Goal: Task Accomplishment & Management: Manage account settings

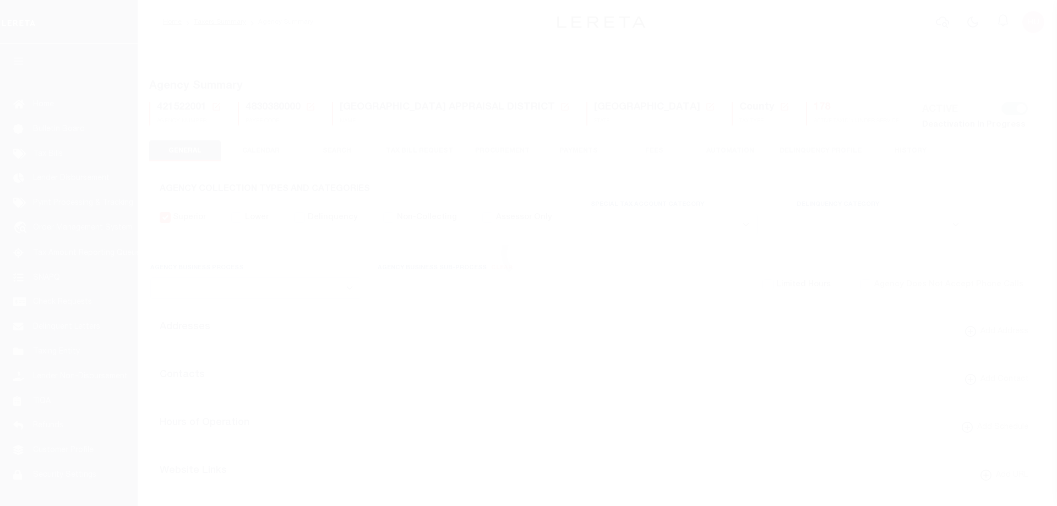
select select
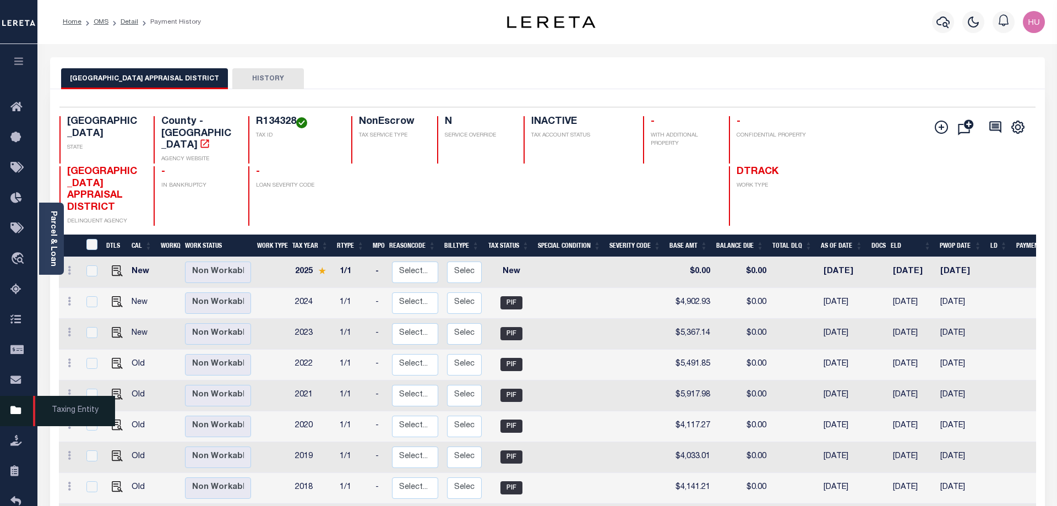
scroll to position [112, 0]
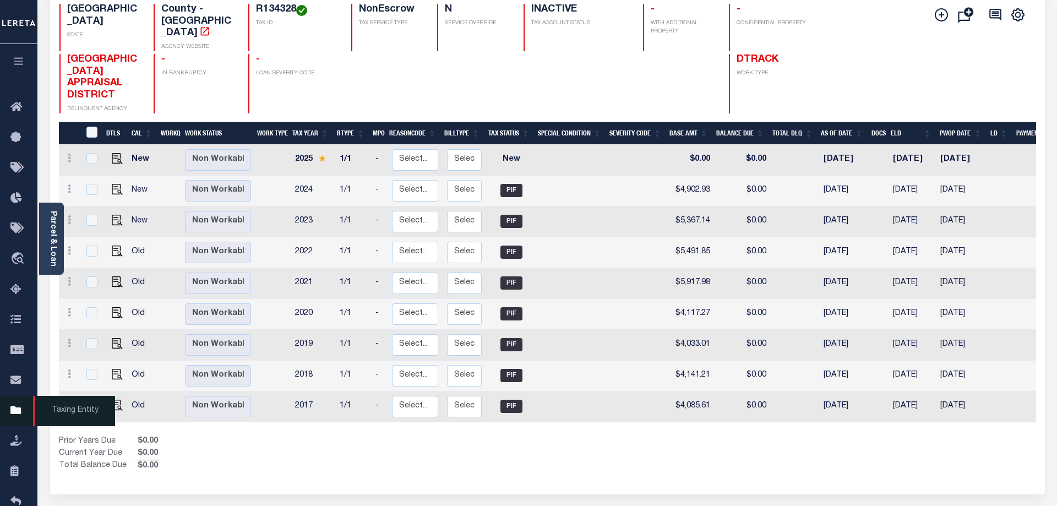
click at [18, 414] on icon at bounding box center [19, 411] width 18 height 14
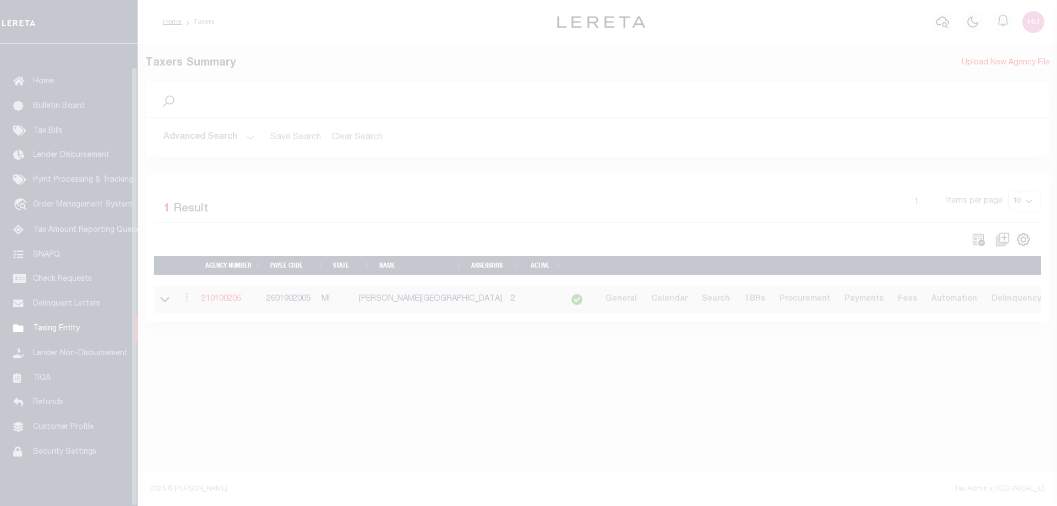
scroll to position [35, 0]
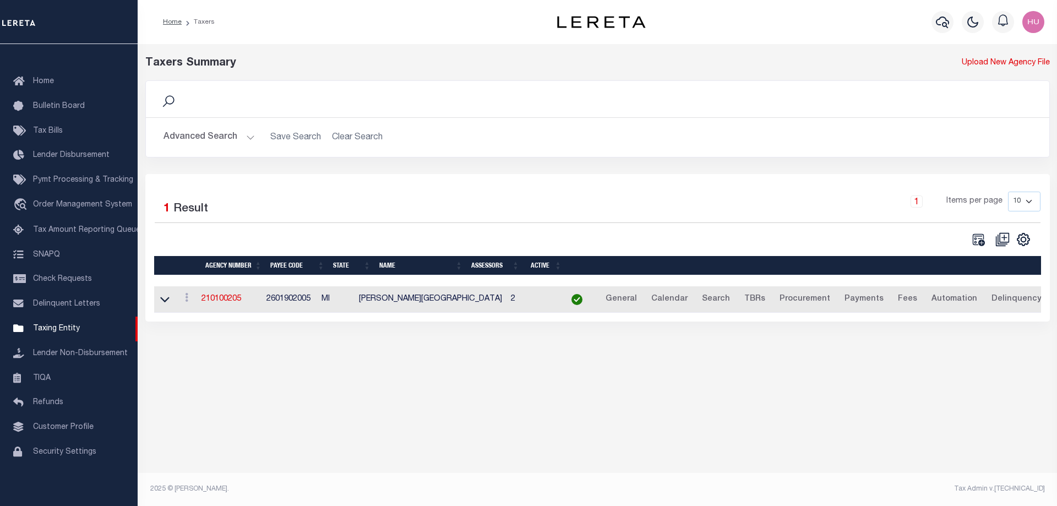
click at [175, 139] on button "Advanced Search" at bounding box center [208, 137] width 91 height 21
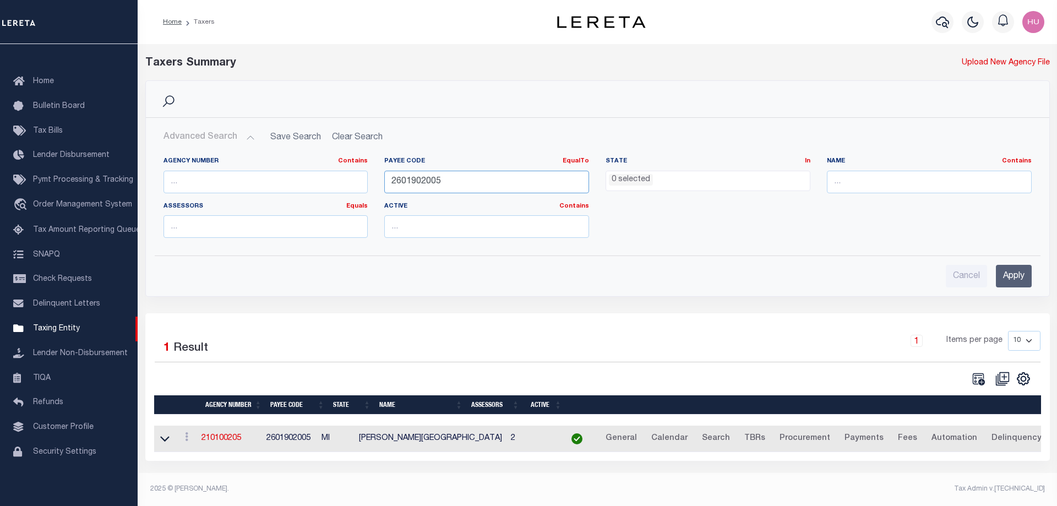
click at [423, 185] on input "2601902005" at bounding box center [486, 182] width 205 height 23
paste input "4830380000"
type input "4830380000"
click at [1018, 280] on input "Apply" at bounding box center [1014, 276] width 36 height 23
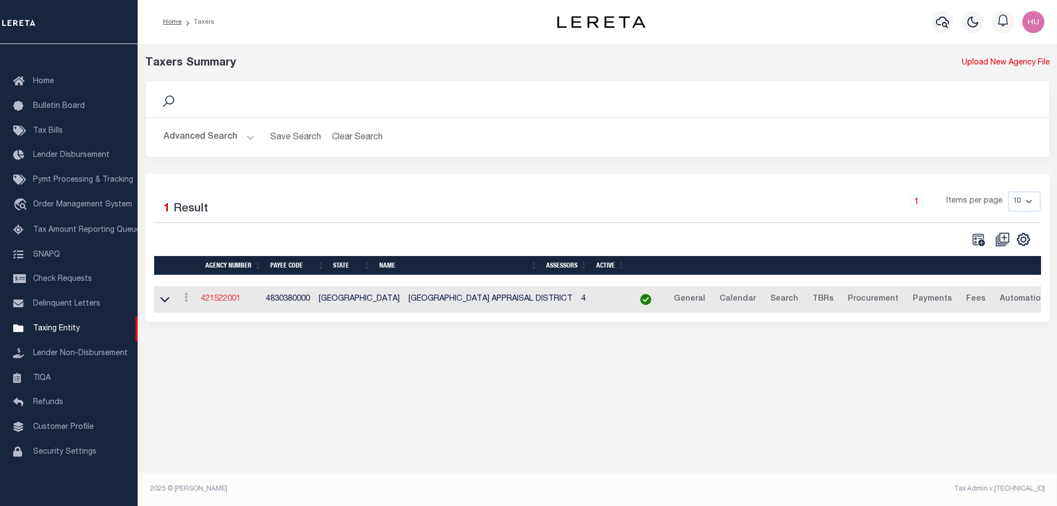
click at [225, 301] on link "421522001" at bounding box center [221, 299] width 40 height 8
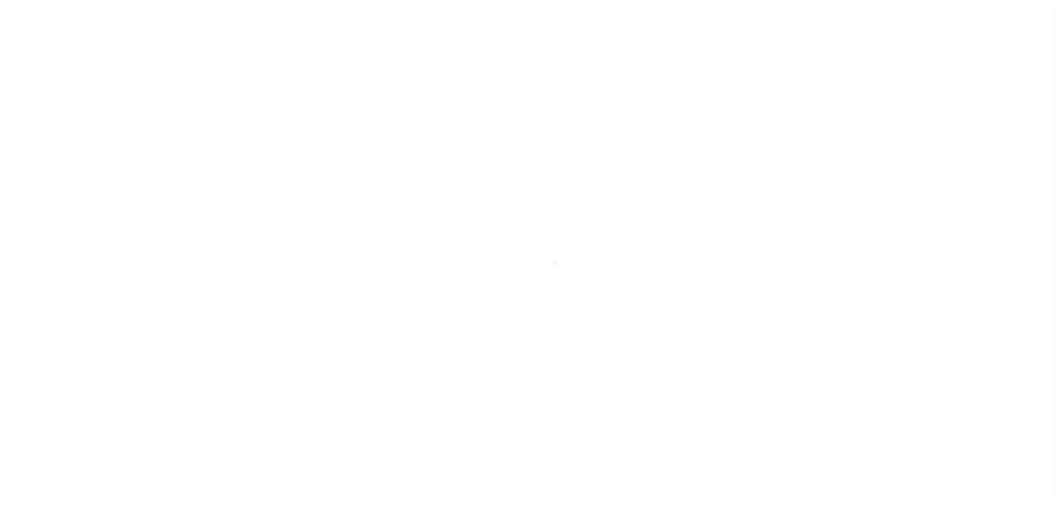
select select
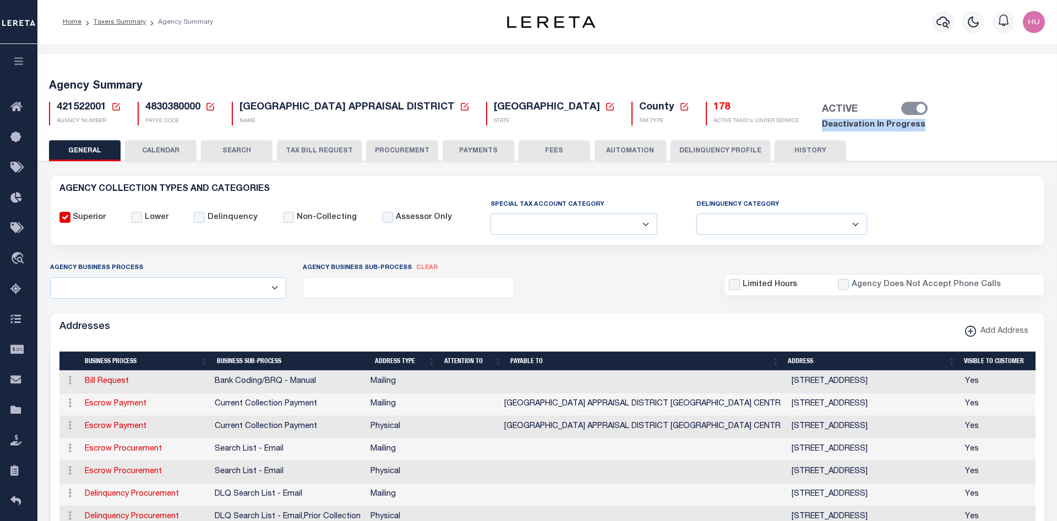
drag, startPoint x: 813, startPoint y: 128, endPoint x: 708, endPoint y: 128, distance: 105.1
click at [807, 128] on div "ACTIVE Deactivation In Progress" at bounding box center [870, 117] width 127 height 30
click at [473, 72] on div "Agency Summary 421522001 Agency Number Edit Cancel Ok New Agency Number Cancel …" at bounding box center [547, 104] width 1023 height 74
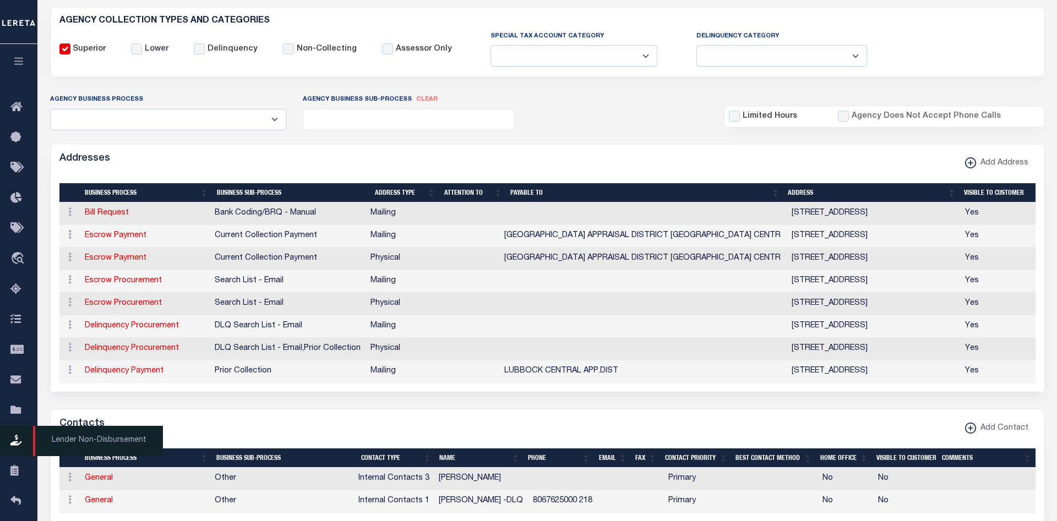
scroll to position [281, 0]
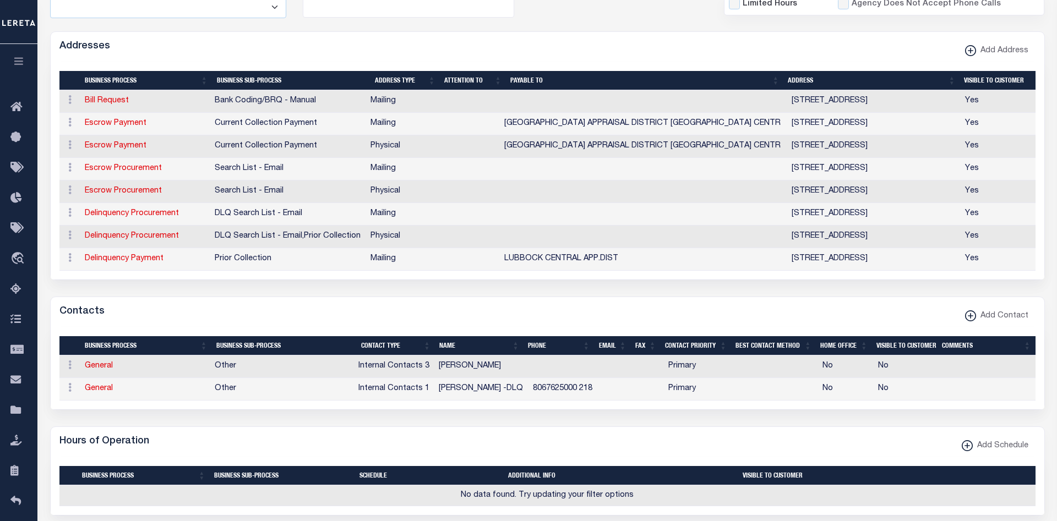
click at [15, 66] on icon "button" at bounding box center [19, 61] width 13 height 10
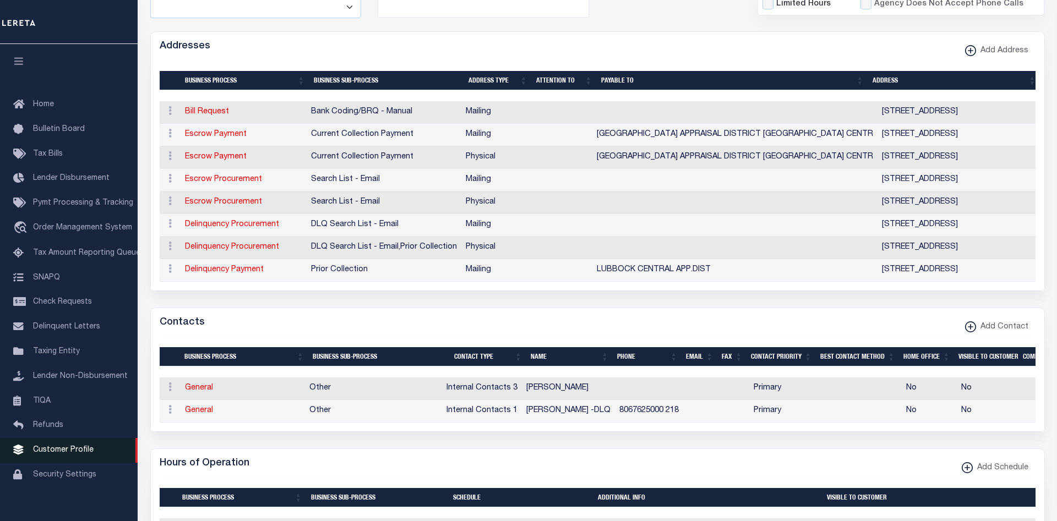
click at [73, 454] on span "Customer Profile" at bounding box center [63, 450] width 61 height 8
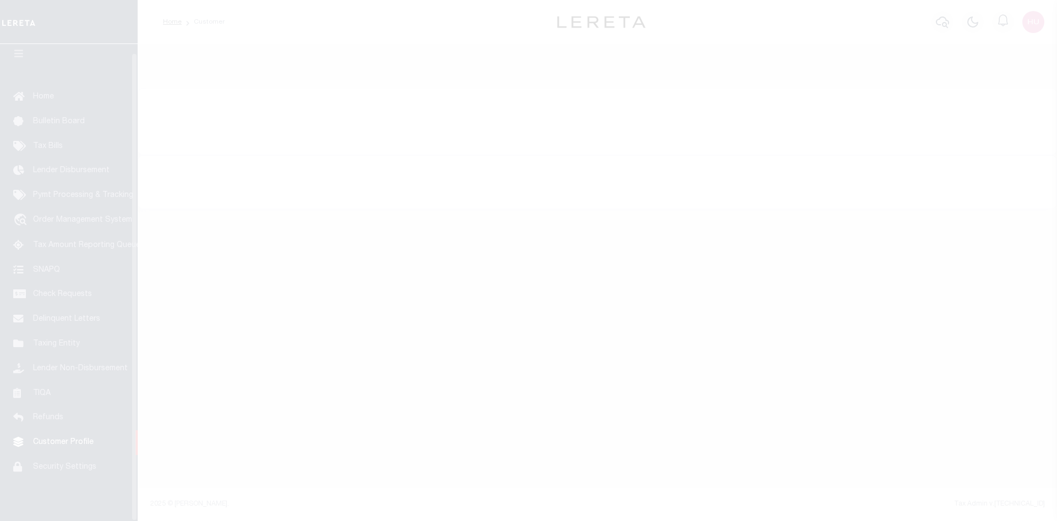
scroll to position [20, 0]
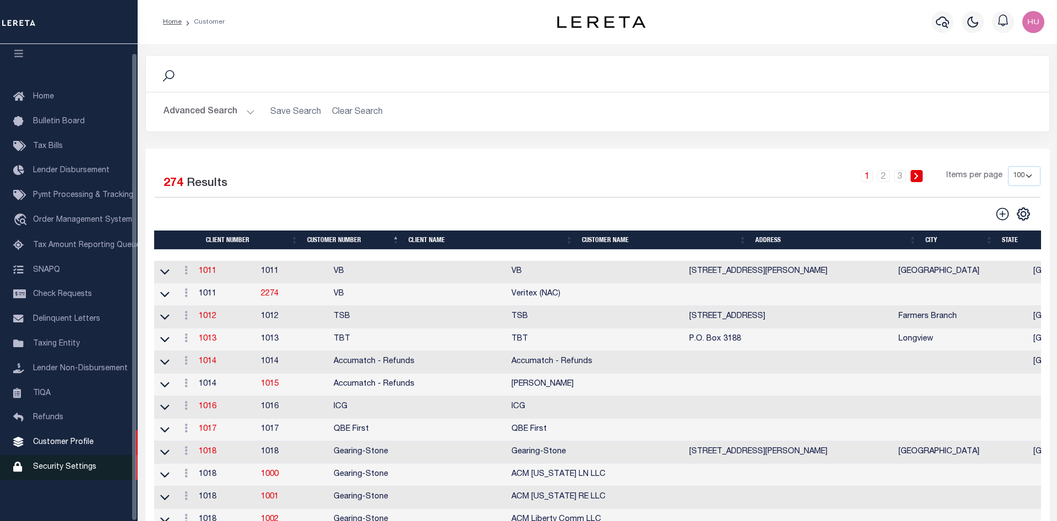
click at [39, 465] on span "Security Settings" at bounding box center [64, 468] width 63 height 8
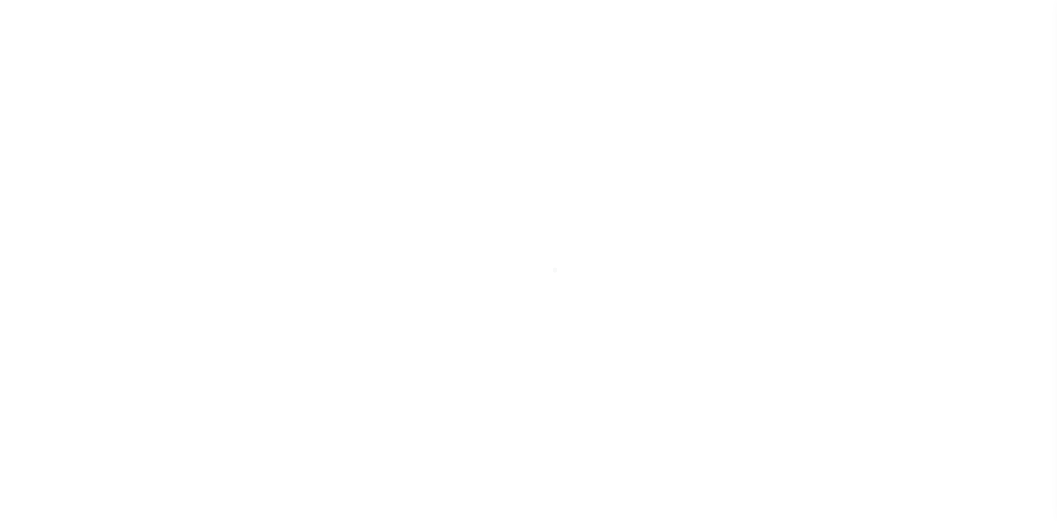
select select "100"
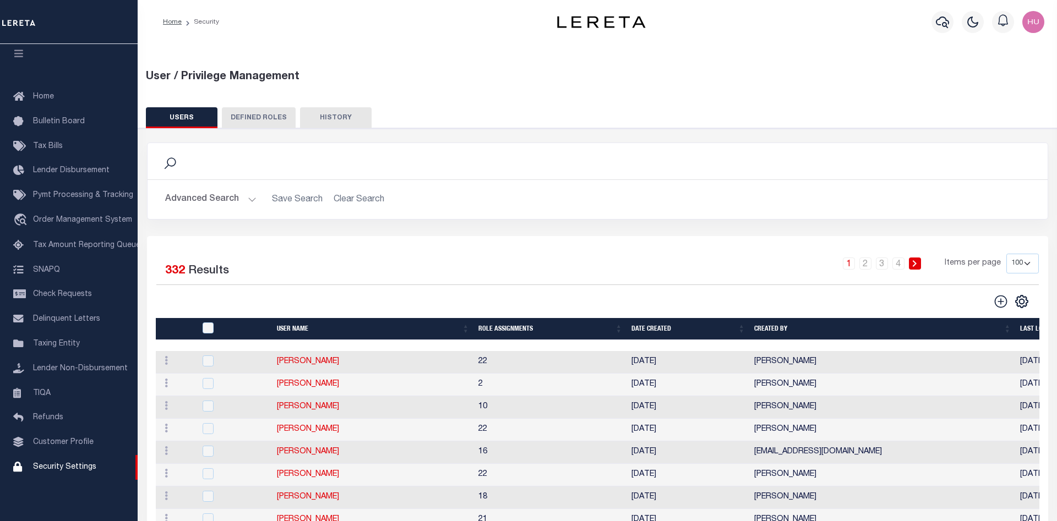
click at [220, 203] on button "Advanced Search" at bounding box center [210, 199] width 91 height 21
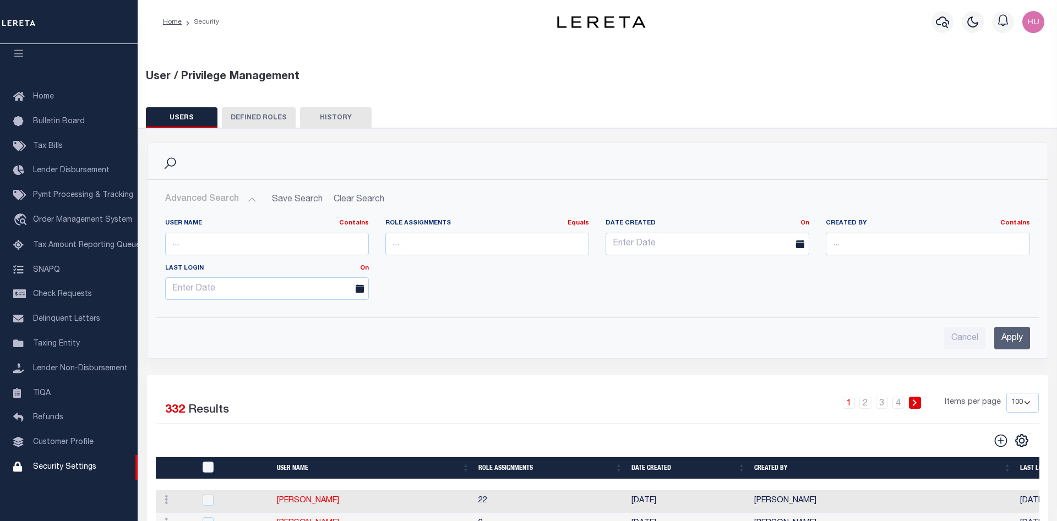
click at [192, 167] on div "Search" at bounding box center [597, 161] width 882 height 19
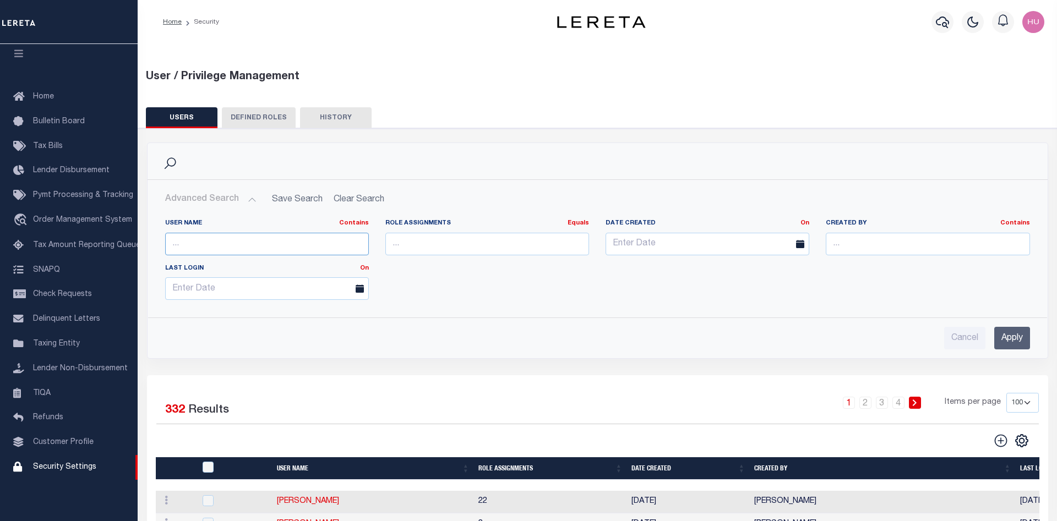
click at [212, 242] on input "text" at bounding box center [267, 244] width 204 height 23
type input "humberto"
click at [1003, 335] on input "Apply" at bounding box center [1012, 338] width 36 height 23
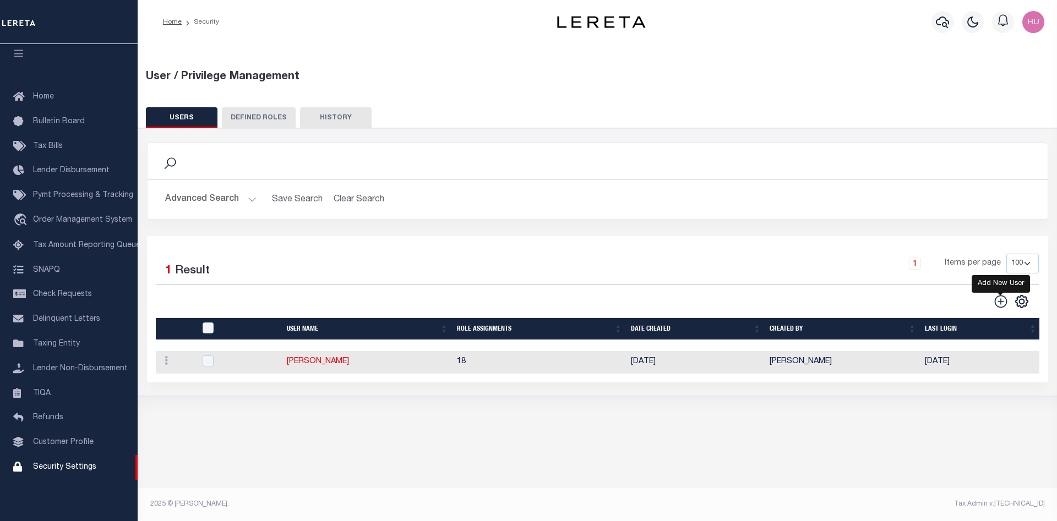
click at [1000, 302] on icon "" at bounding box center [1001, 302] width 14 height 14
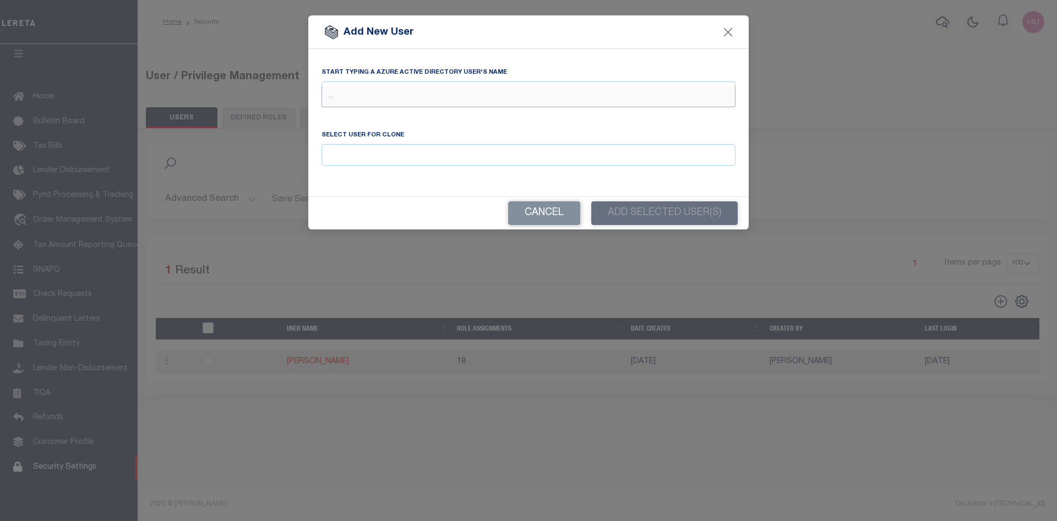
click at [424, 98] on input "text" at bounding box center [528, 96] width 414 height 21
type input "Maria"
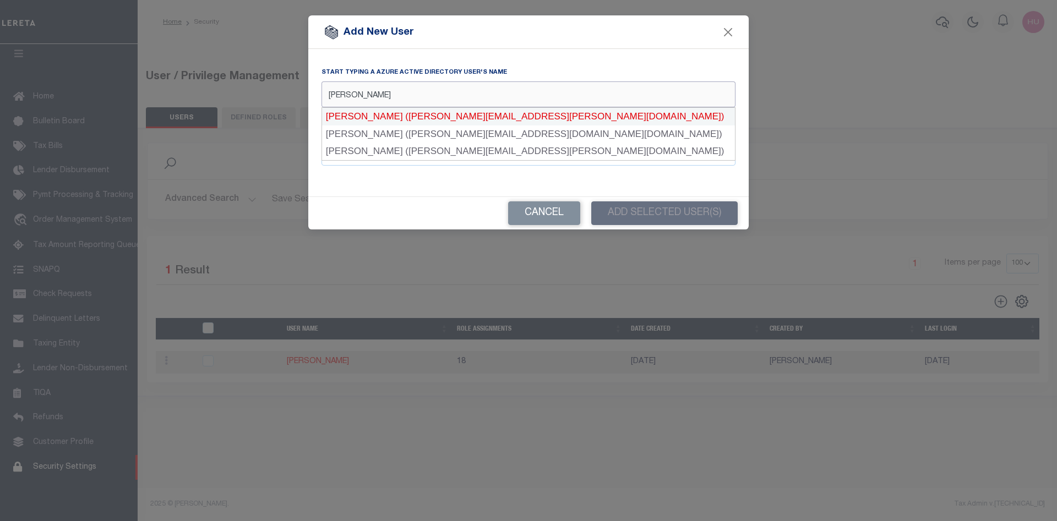
click at [414, 117] on div "Maria Alvarado (Maria.Alvarado@accumatch.com)" at bounding box center [528, 117] width 413 height 18
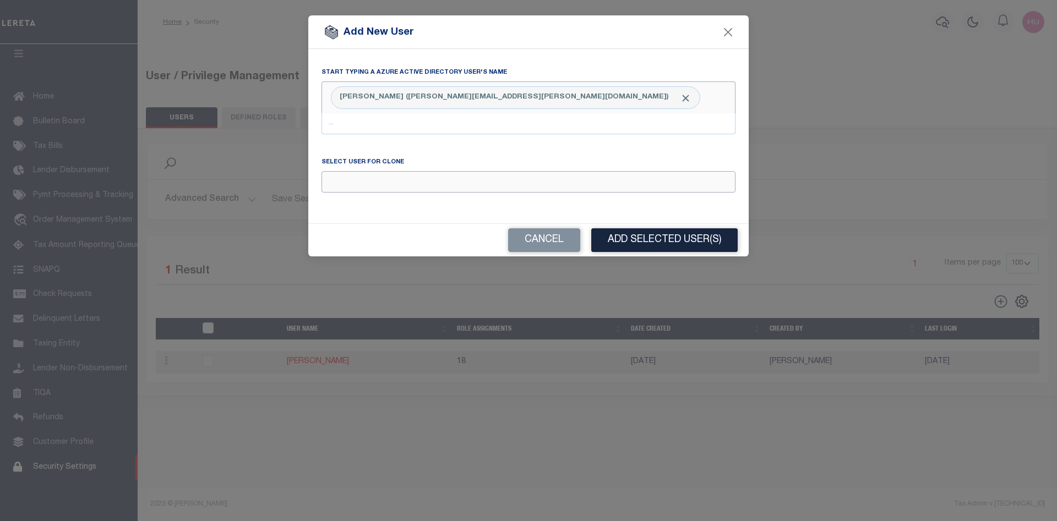
click at [427, 173] on input "Email" at bounding box center [528, 181] width 414 height 21
click at [428, 184] on input "Email" at bounding box center [528, 181] width 414 height 21
click at [662, 238] on button "Add Selected User(s)" at bounding box center [664, 240] width 146 height 24
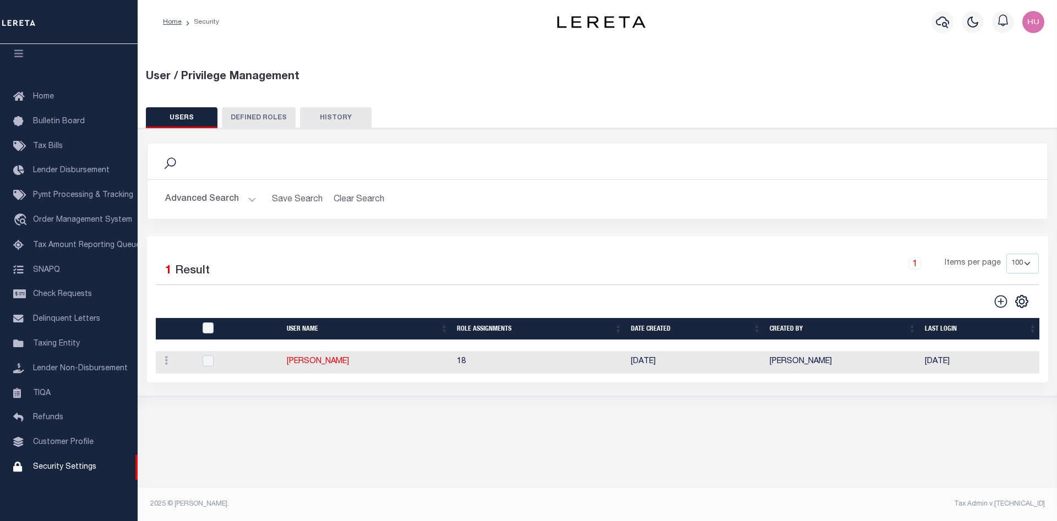
click at [233, 199] on button "Advanced Search" at bounding box center [210, 199] width 91 height 21
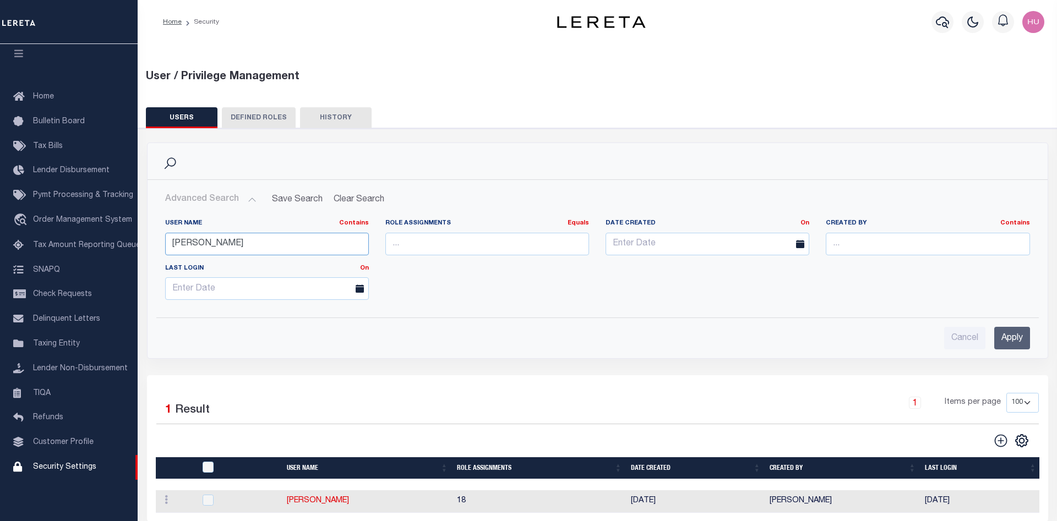
click at [200, 240] on input "humberto" at bounding box center [267, 244] width 204 height 23
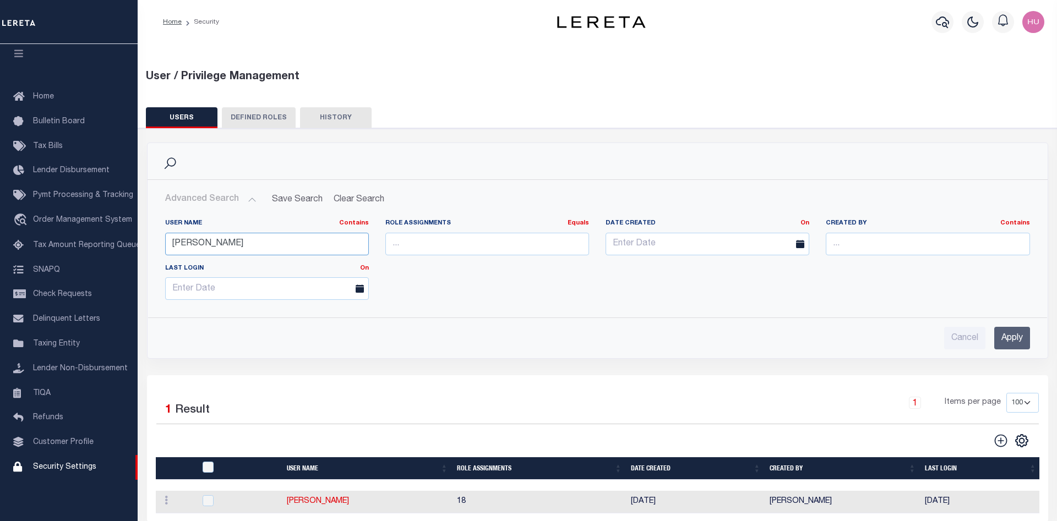
click at [200, 240] on input "humberto" at bounding box center [267, 244] width 204 height 23
type input "maria"
click at [998, 332] on input "Apply" at bounding box center [1012, 338] width 36 height 23
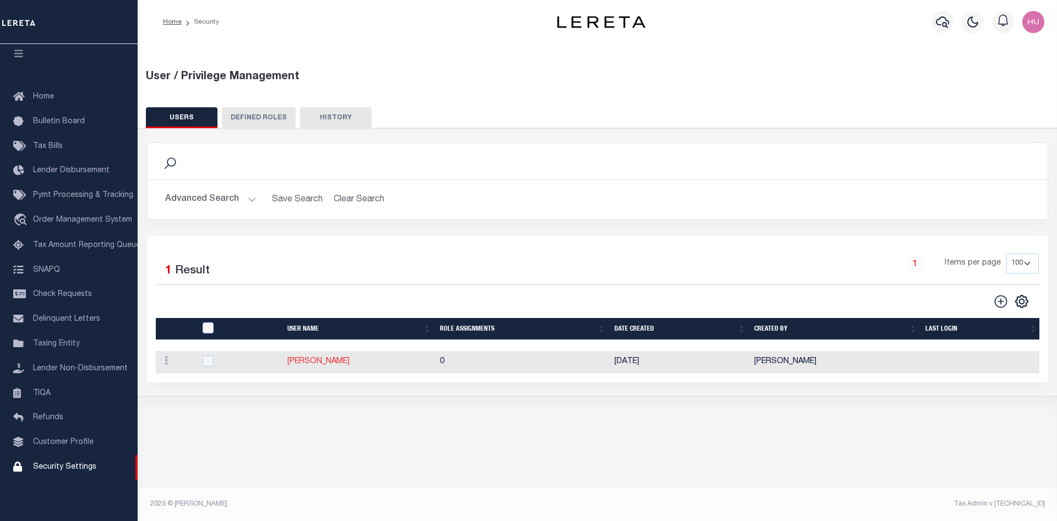
click at [328, 365] on link "[PERSON_NAME]" at bounding box center [318, 362] width 62 height 8
type input "[PERSON_NAME]"
type input "[PERSON_NAME][EMAIL_ADDRESS][PERSON_NAME][DOMAIN_NAME]"
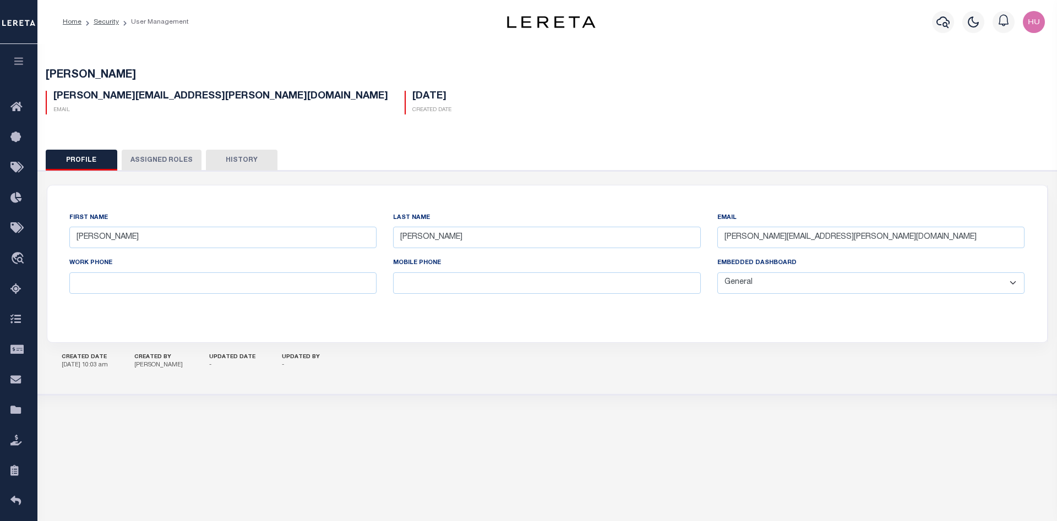
click at [161, 166] on button "Assigned Roles" at bounding box center [162, 160] width 80 height 21
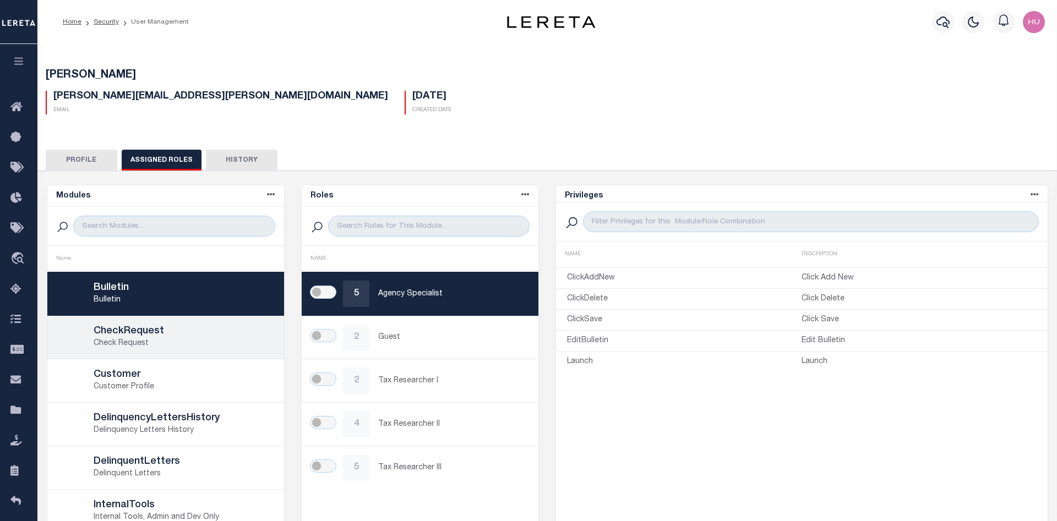
click at [176, 326] on h5 "CheckRequest" at bounding box center [183, 332] width 179 height 12
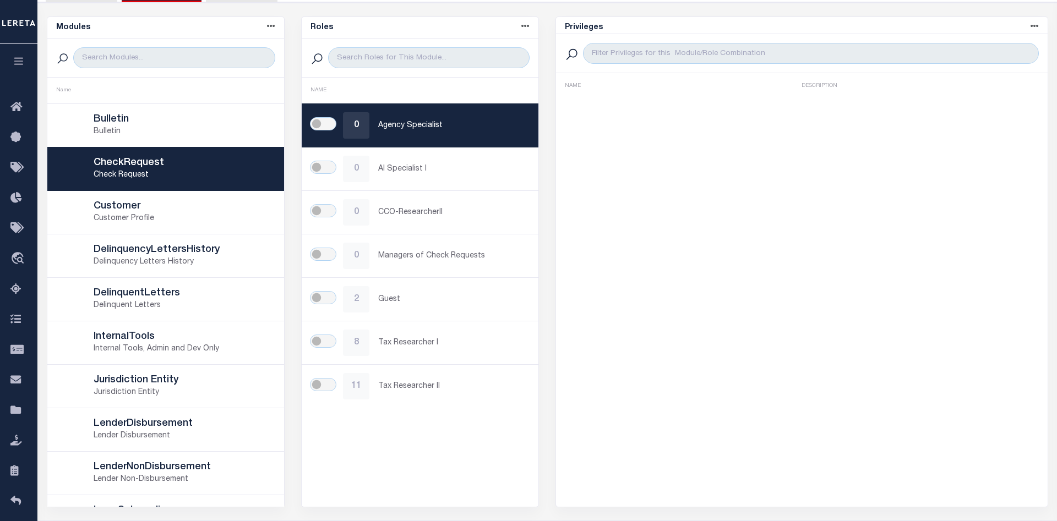
scroll to position [203, 0]
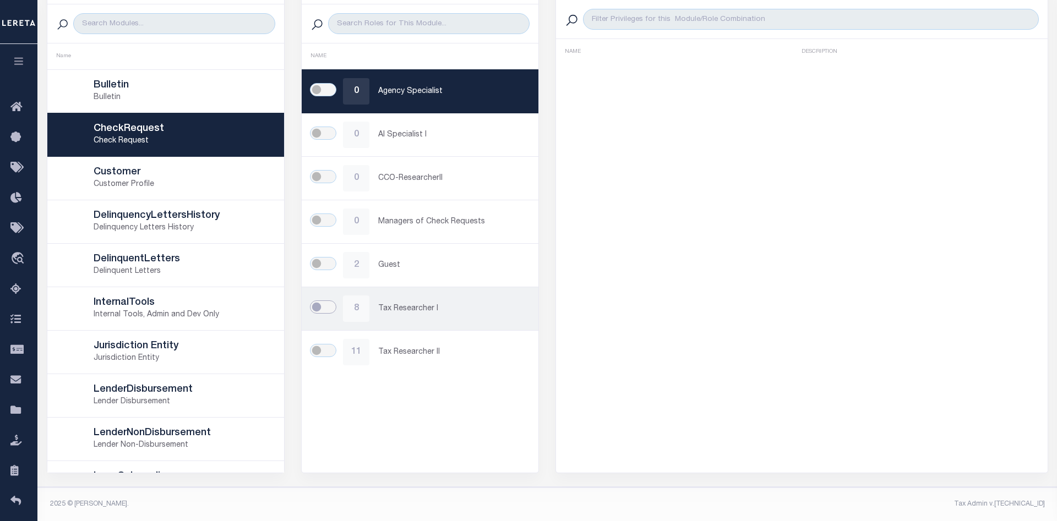
click at [324, 307] on input "checkbox" at bounding box center [323, 307] width 26 height 13
checkbox input "true"
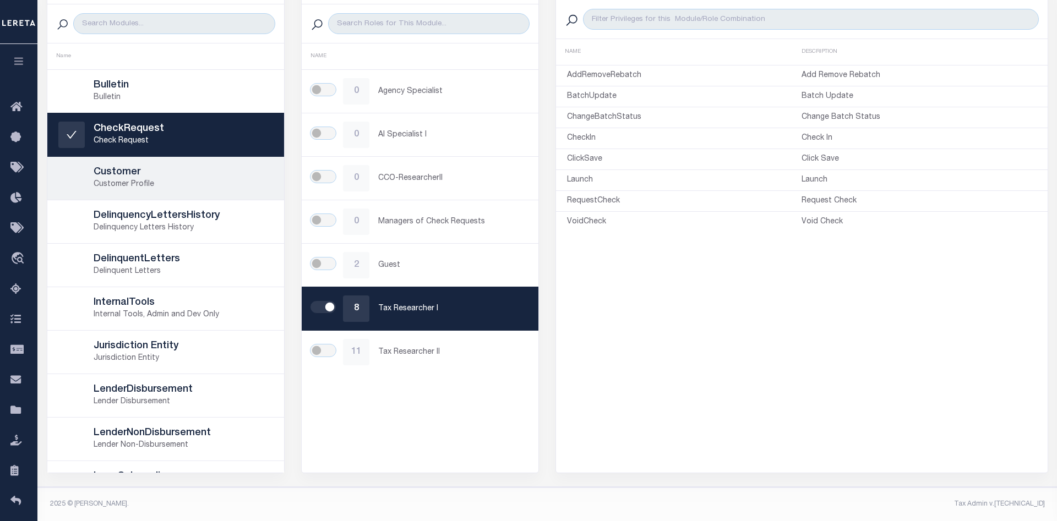
click at [169, 183] on p "Customer Profile" at bounding box center [183, 185] width 179 height 12
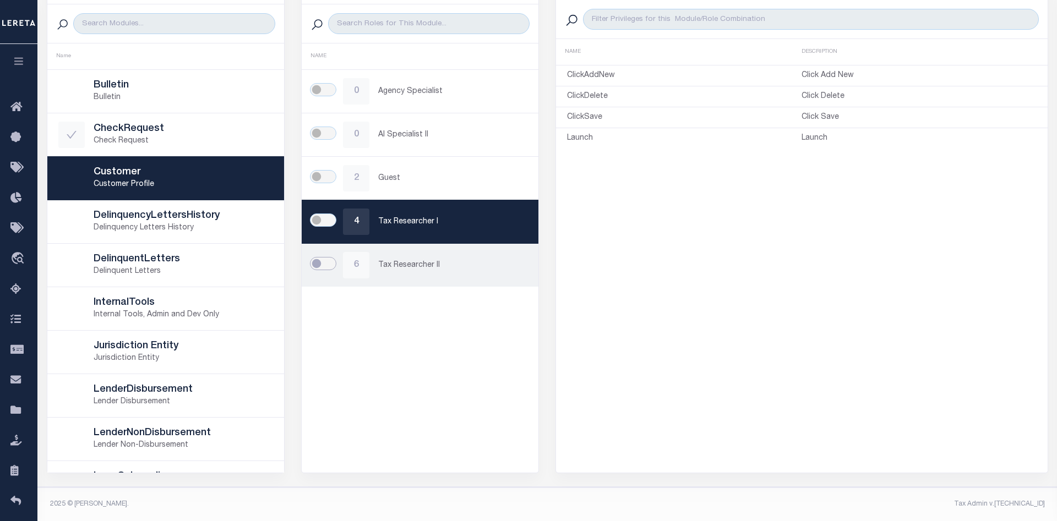
click at [320, 268] on input "checkbox" at bounding box center [323, 263] width 26 height 13
checkbox input "true"
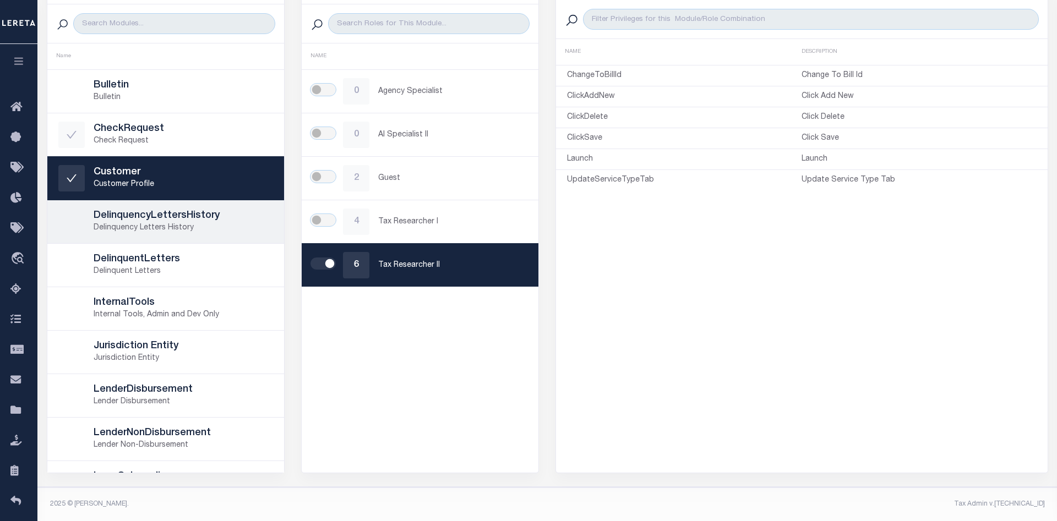
click at [155, 221] on h5 "DelinquencyLettersHistory" at bounding box center [183, 216] width 179 height 12
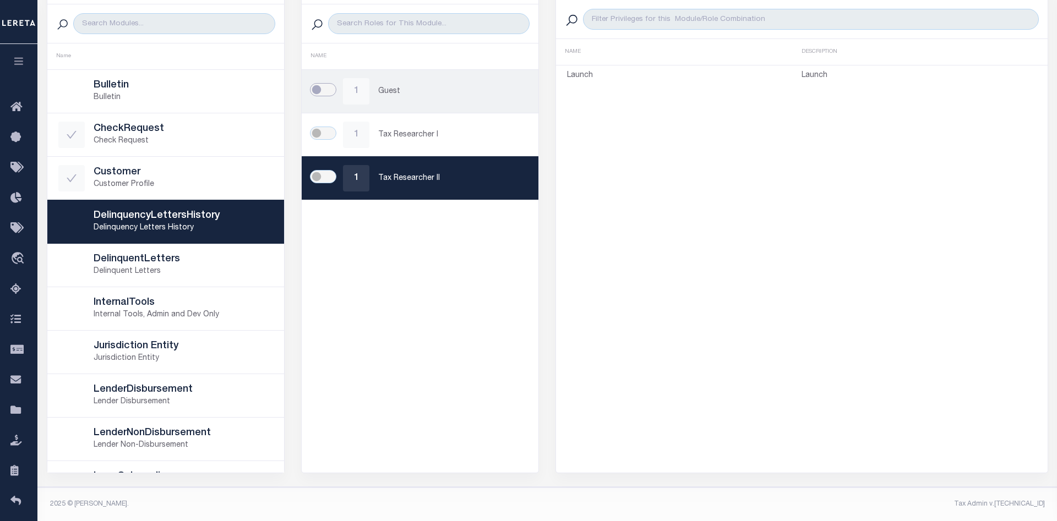
click at [321, 91] on input "checkbox" at bounding box center [323, 89] width 26 height 13
checkbox input "true"
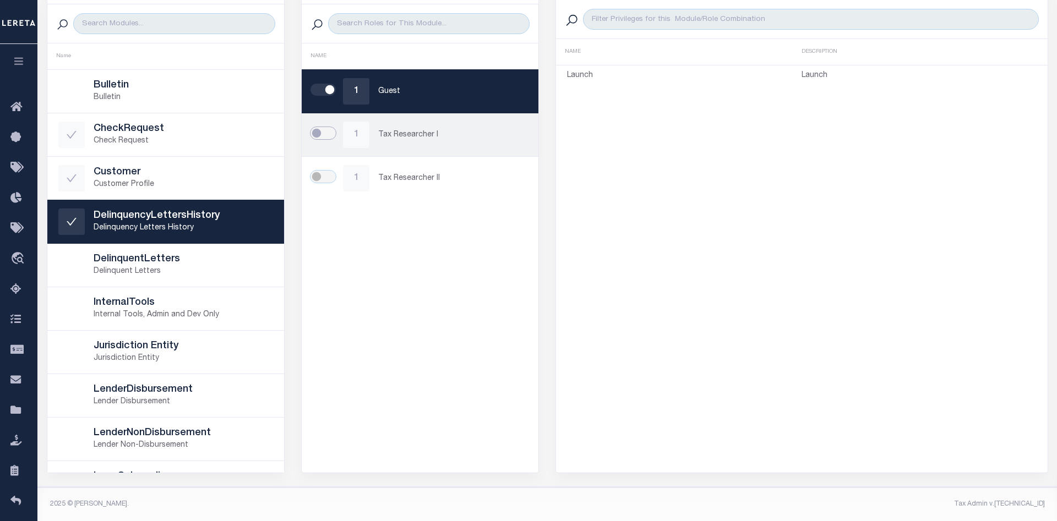
click at [324, 133] on input "checkbox" at bounding box center [323, 133] width 26 height 13
checkbox input "true"
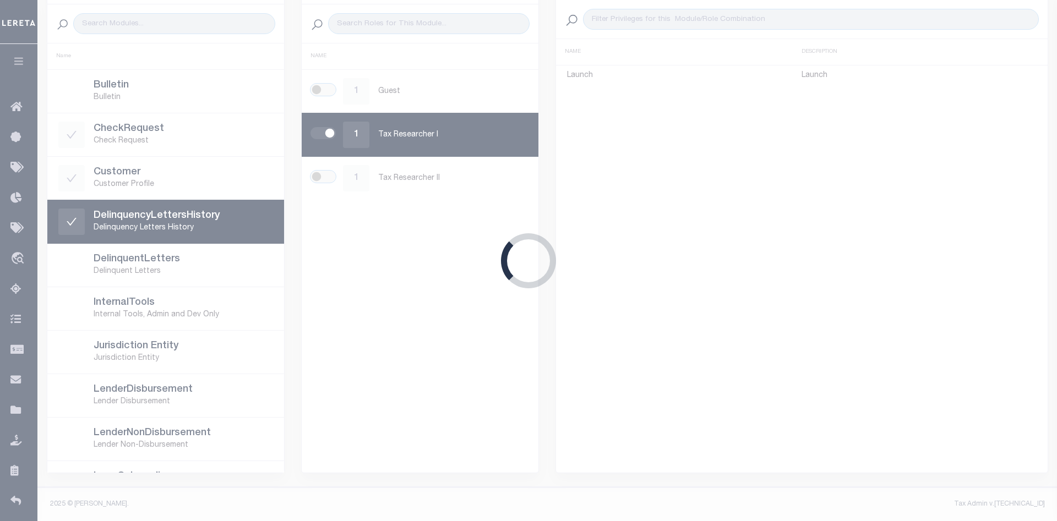
click at [325, 177] on div "Loading..." at bounding box center [528, 260] width 1057 height 521
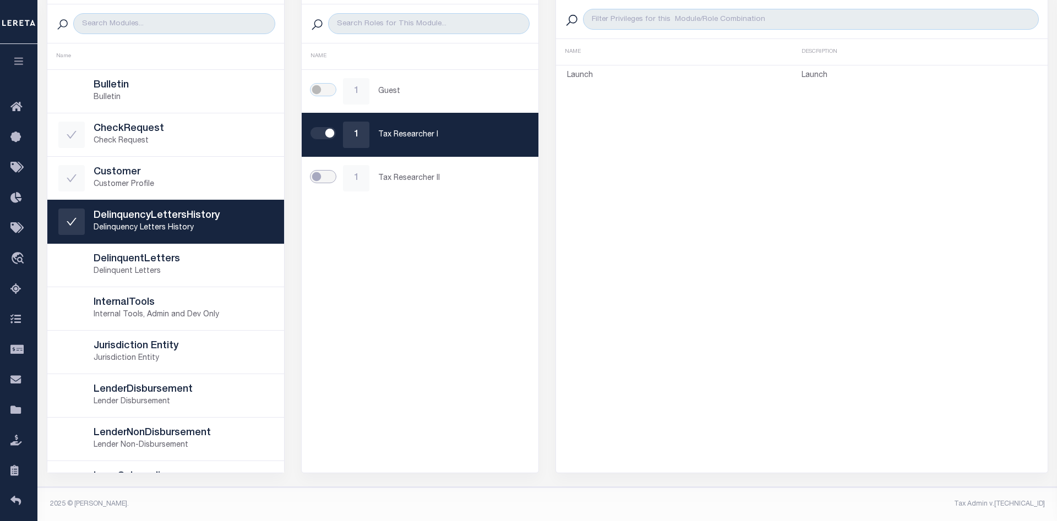
click at [325, 177] on input "checkbox" at bounding box center [323, 176] width 26 height 13
checkbox input "true"
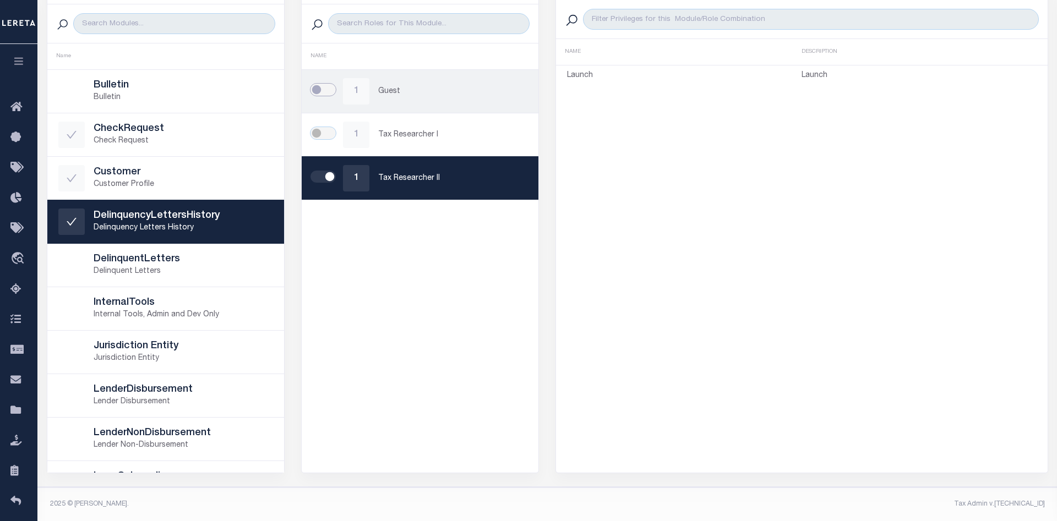
click at [320, 89] on input "checkbox" at bounding box center [323, 89] width 26 height 13
checkbox input "true"
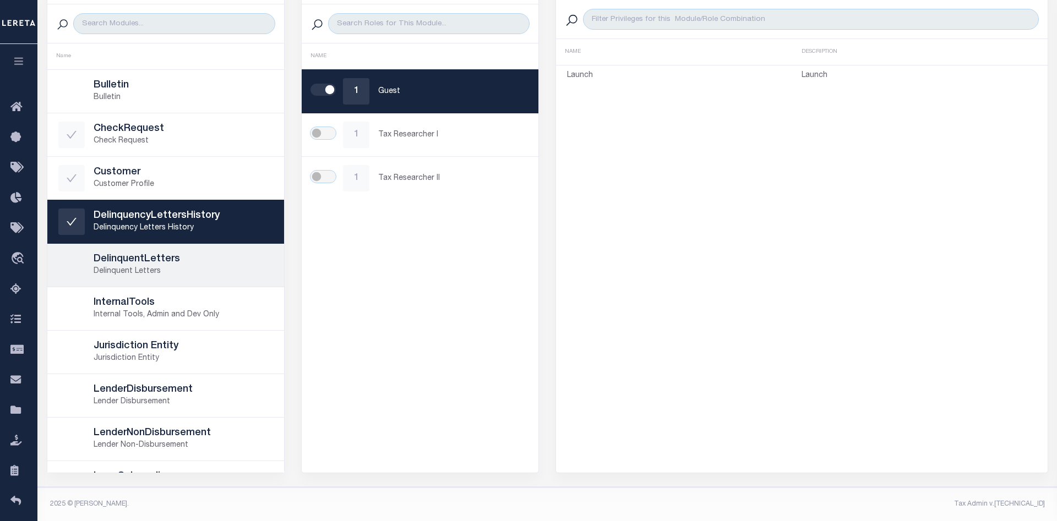
click at [183, 262] on h5 "DelinquentLetters" at bounding box center [183, 260] width 179 height 12
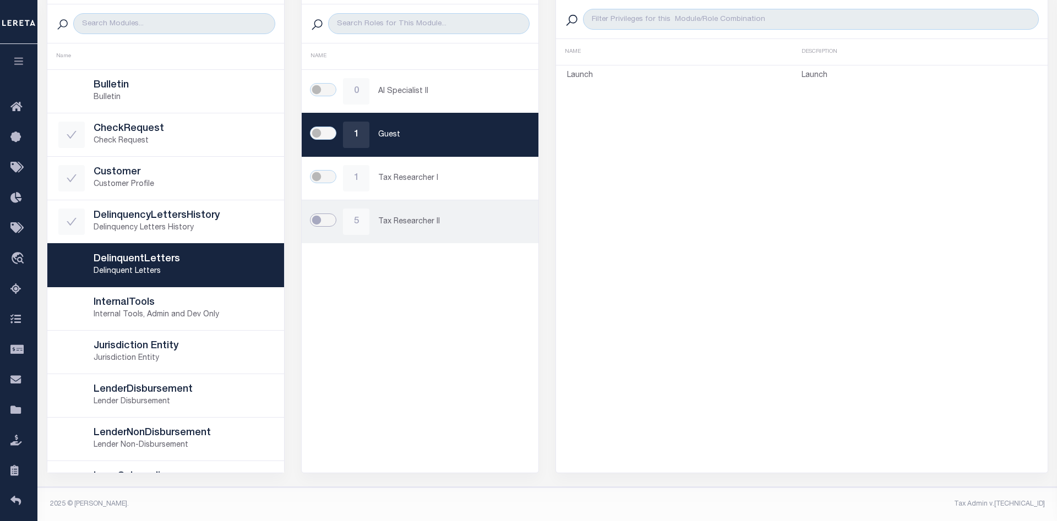
click at [323, 221] on input "checkbox" at bounding box center [323, 220] width 26 height 13
checkbox input "true"
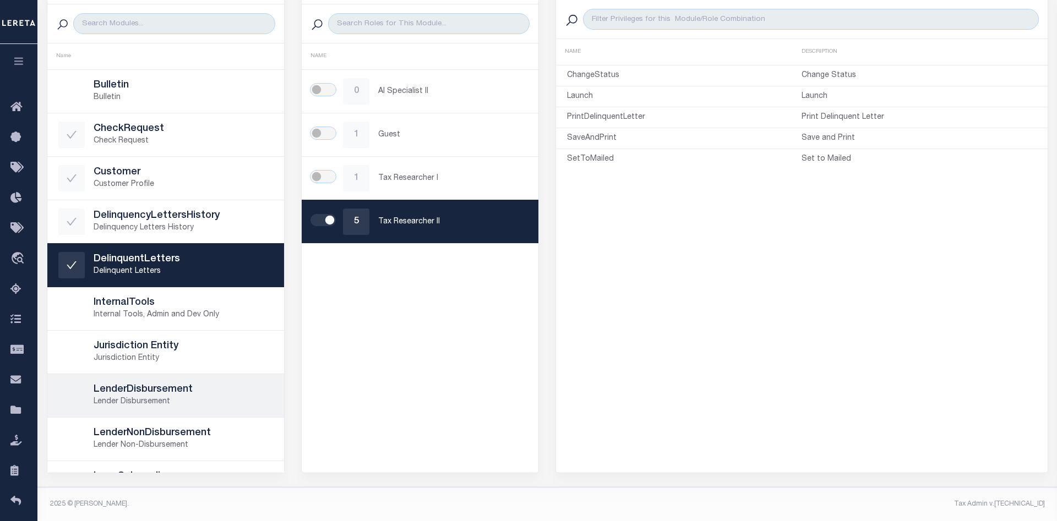
click at [187, 397] on p "Lender Disbursement" at bounding box center [183, 402] width 179 height 12
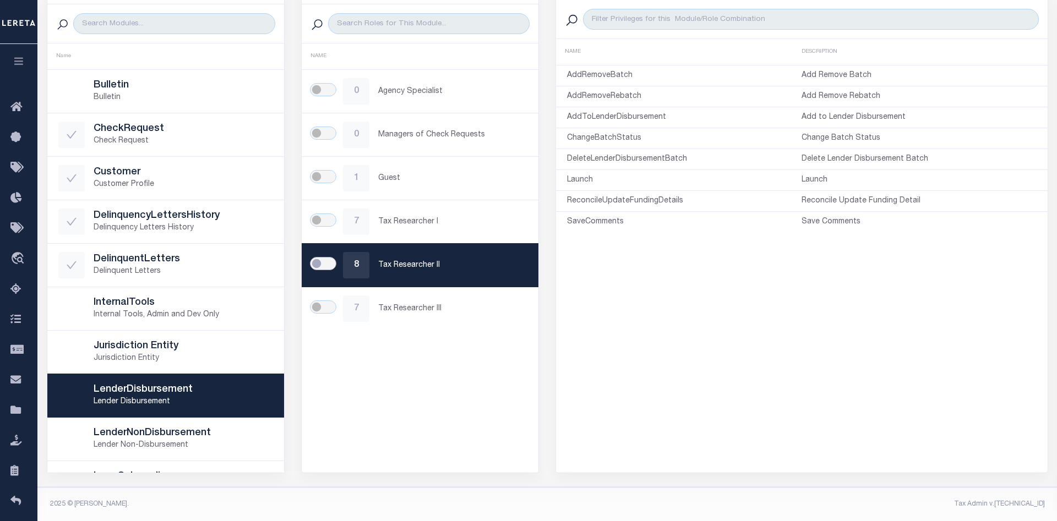
click at [325, 267] on input "checkbox" at bounding box center [323, 263] width 26 height 13
checkbox input "true"
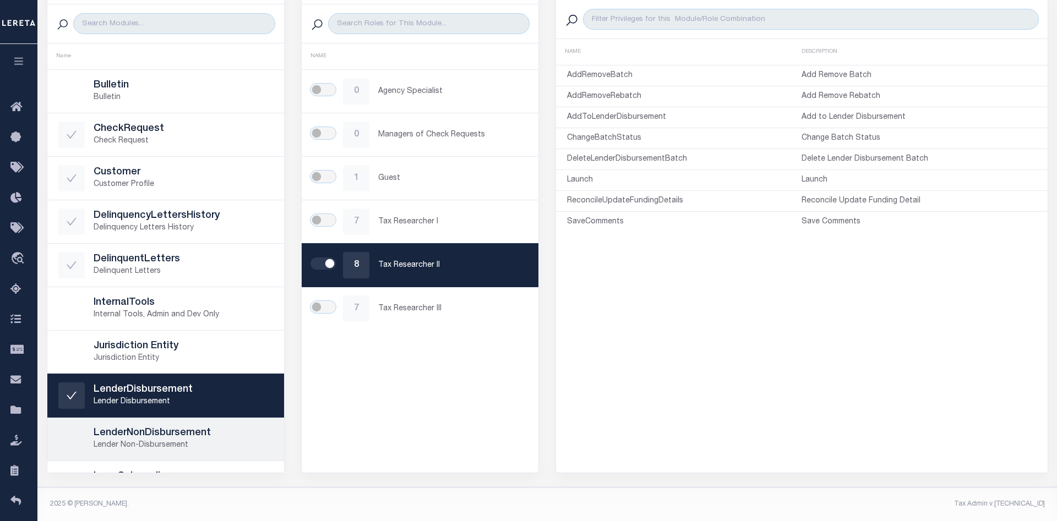
click at [129, 440] on p "Lender Non-Disbursement" at bounding box center [183, 446] width 179 height 12
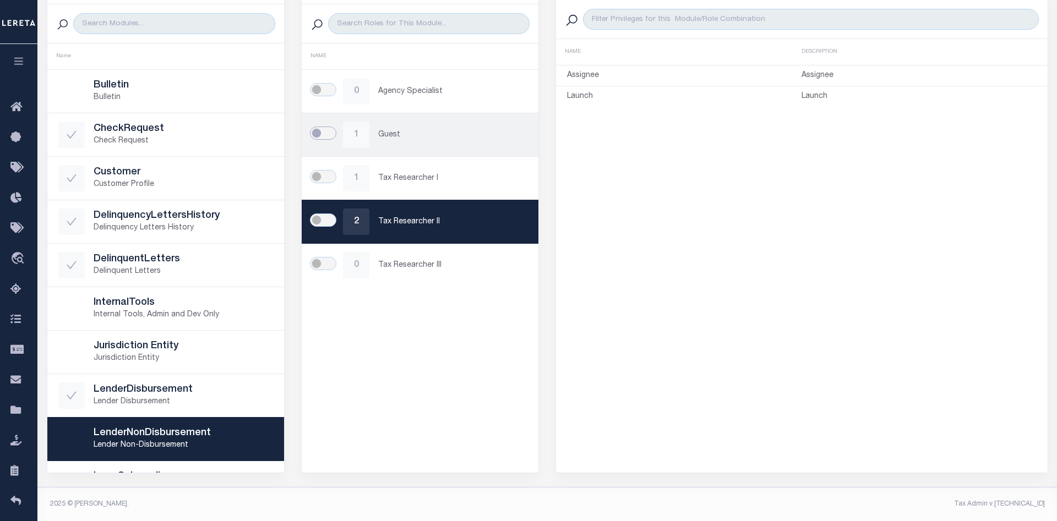
click at [328, 130] on input "checkbox" at bounding box center [323, 133] width 26 height 13
checkbox input "true"
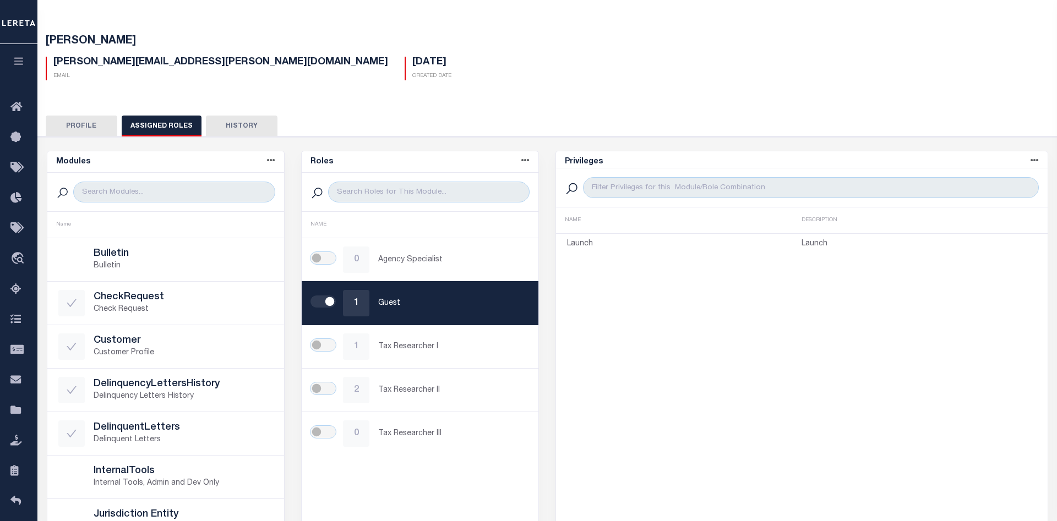
scroll to position [0, 0]
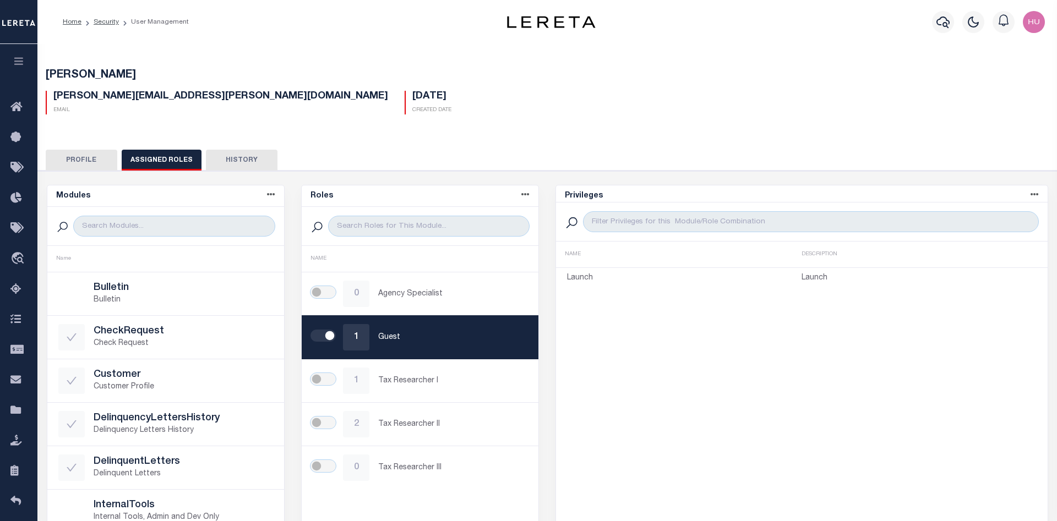
click at [249, 162] on button "History" at bounding box center [242, 160] width 72 height 21
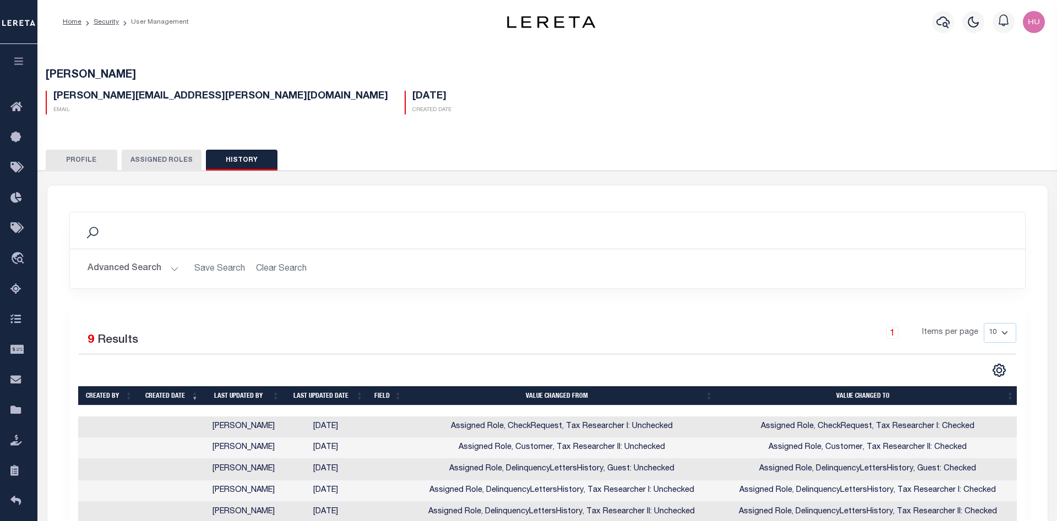
click at [165, 155] on button "Assigned Roles" at bounding box center [162, 160] width 80 height 21
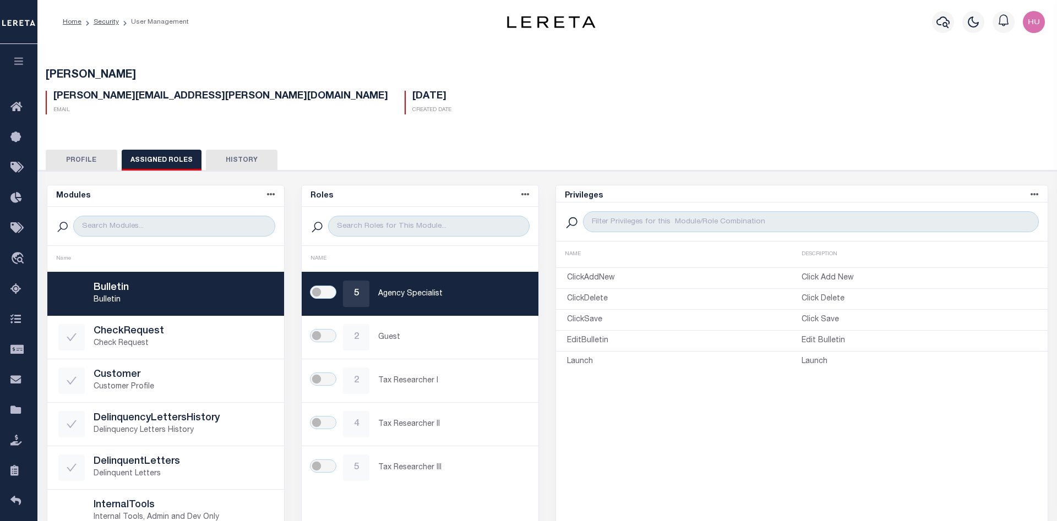
click at [88, 160] on button "Profile" at bounding box center [82, 160] width 72 height 21
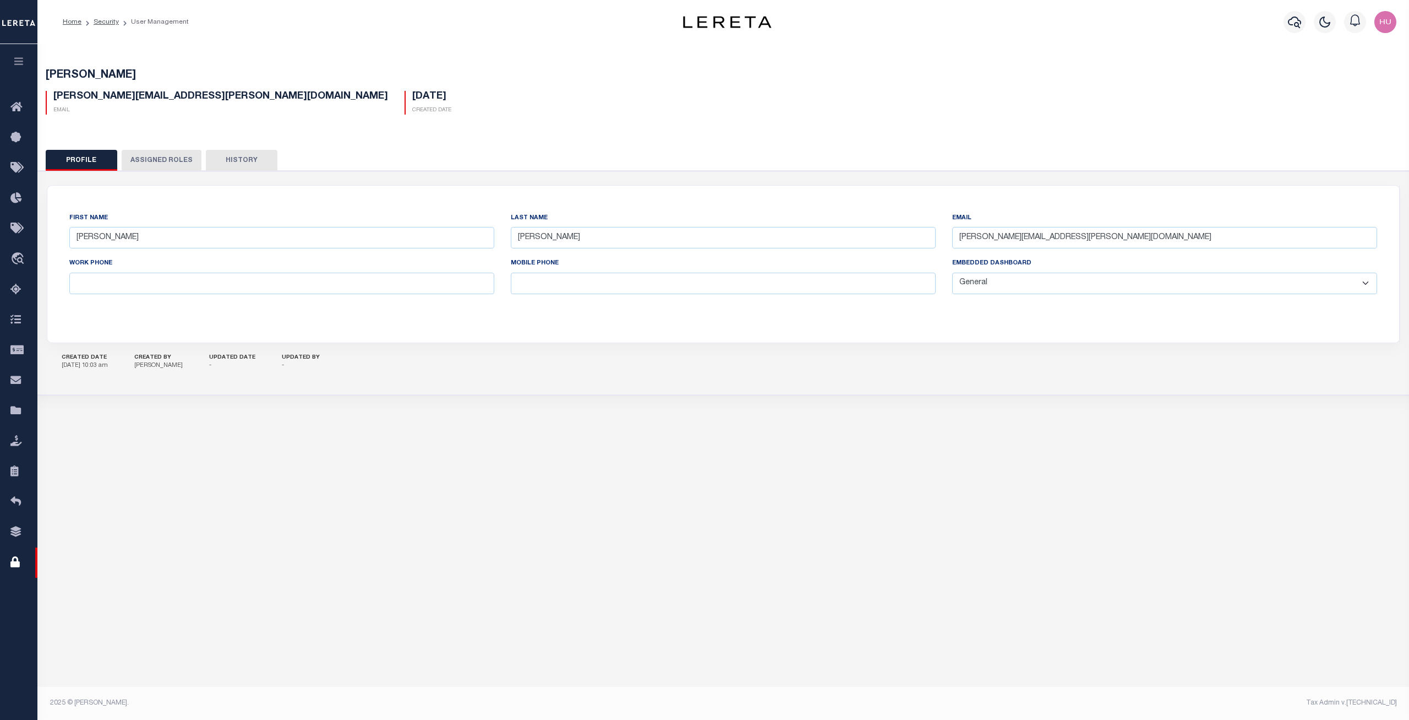
click at [186, 160] on button "Assigned Roles" at bounding box center [162, 160] width 80 height 21
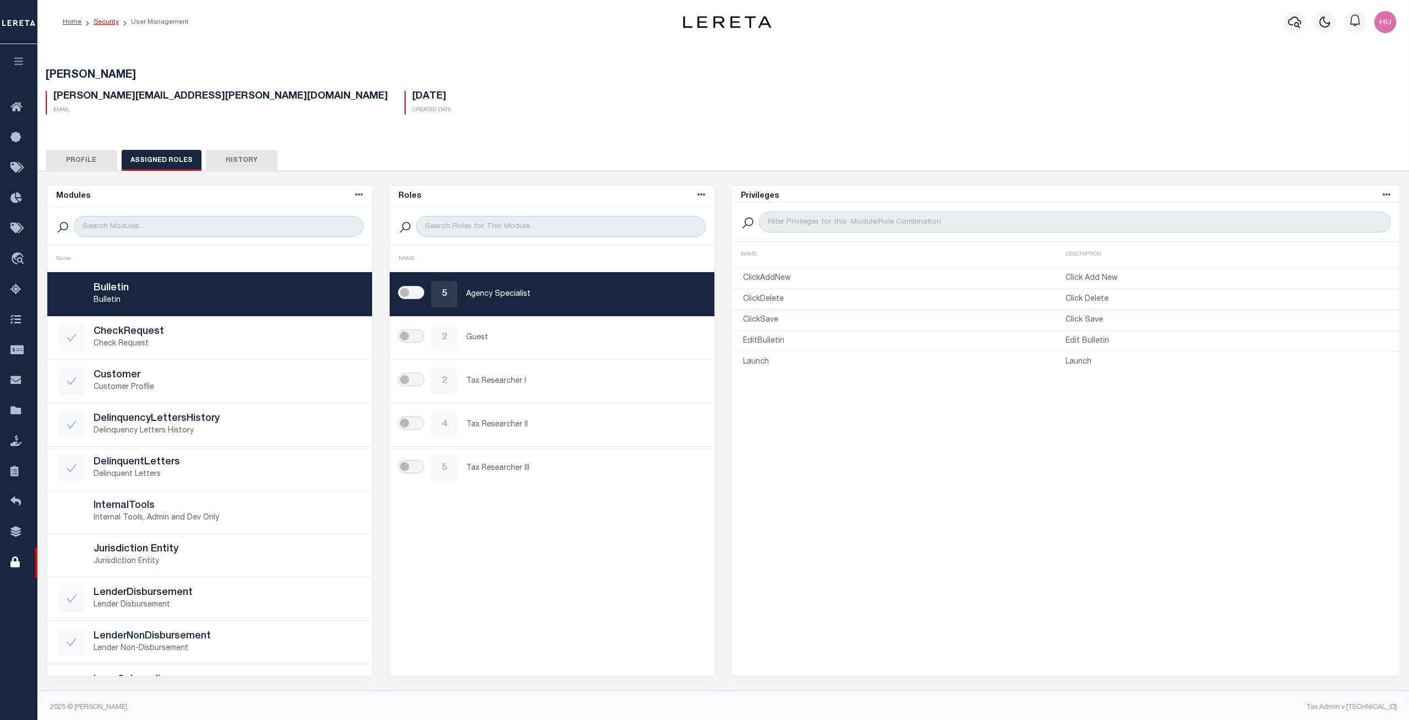
click at [105, 22] on link "Security" at bounding box center [106, 22] width 25 height 7
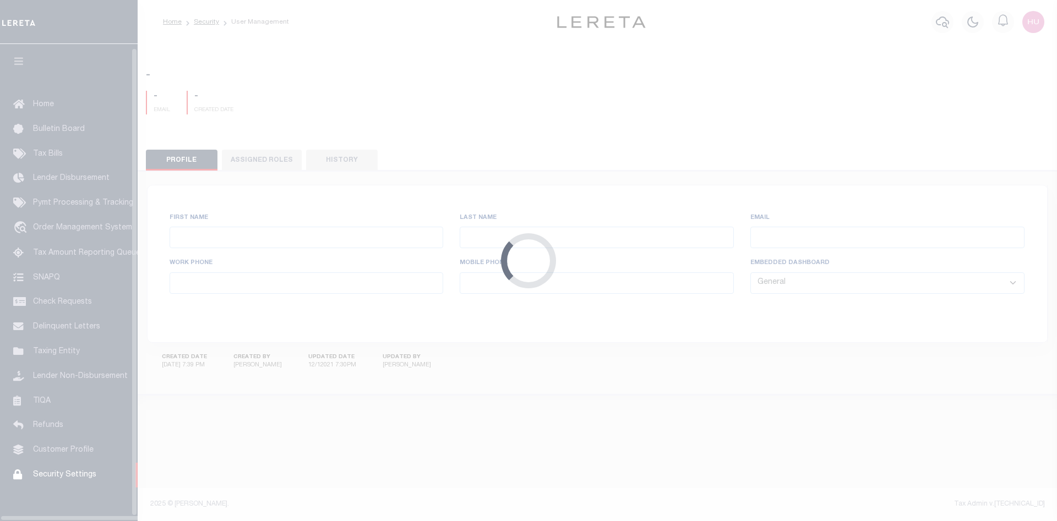
type input "[PERSON_NAME]"
type input "[PERSON_NAME][EMAIL_ADDRESS][PERSON_NAME][DOMAIN_NAME]"
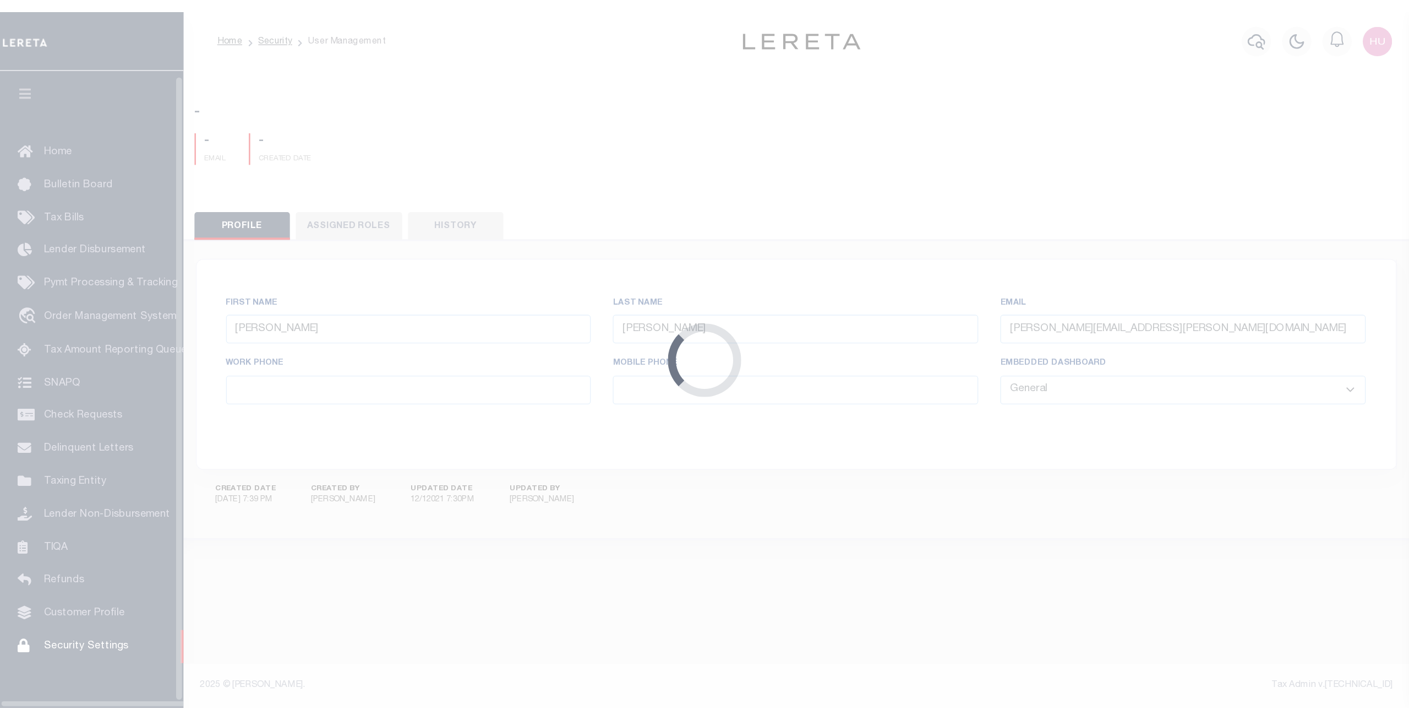
scroll to position [20, 0]
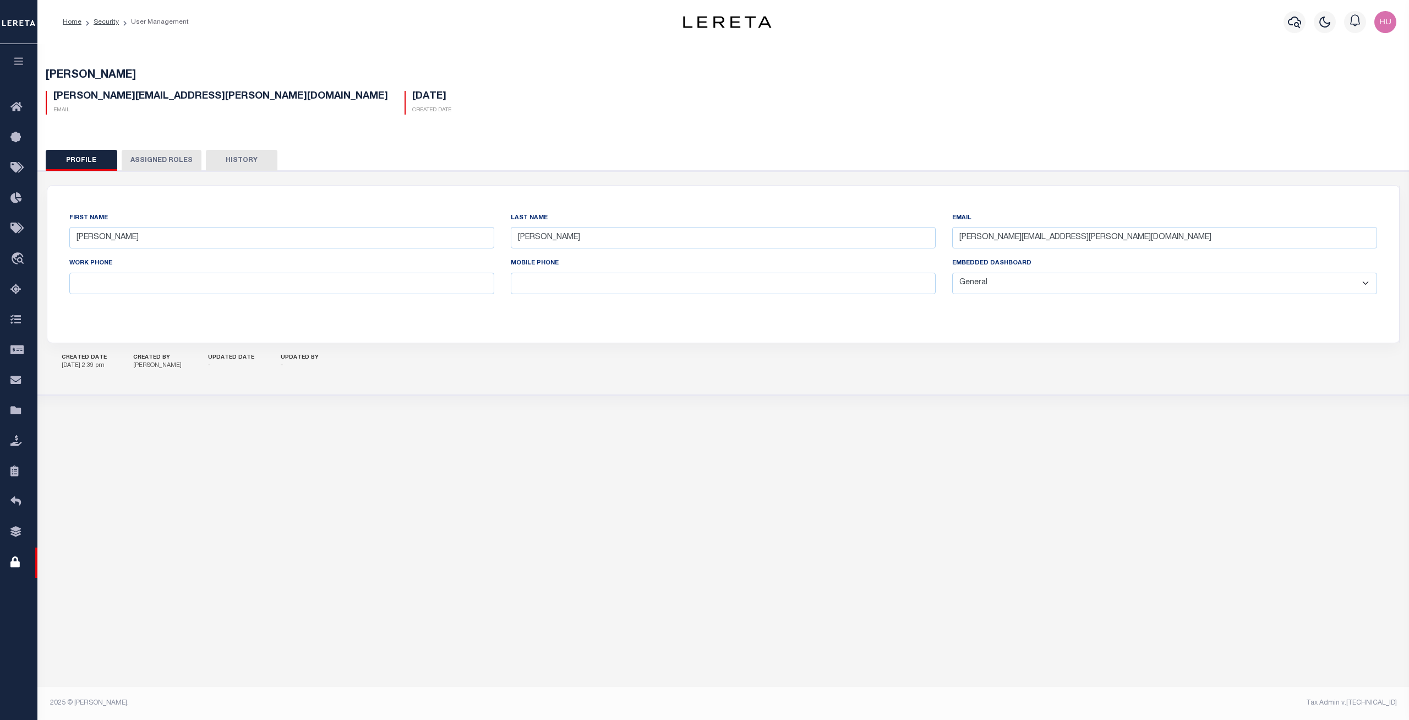
click at [167, 159] on button "Assigned Roles" at bounding box center [162, 160] width 80 height 21
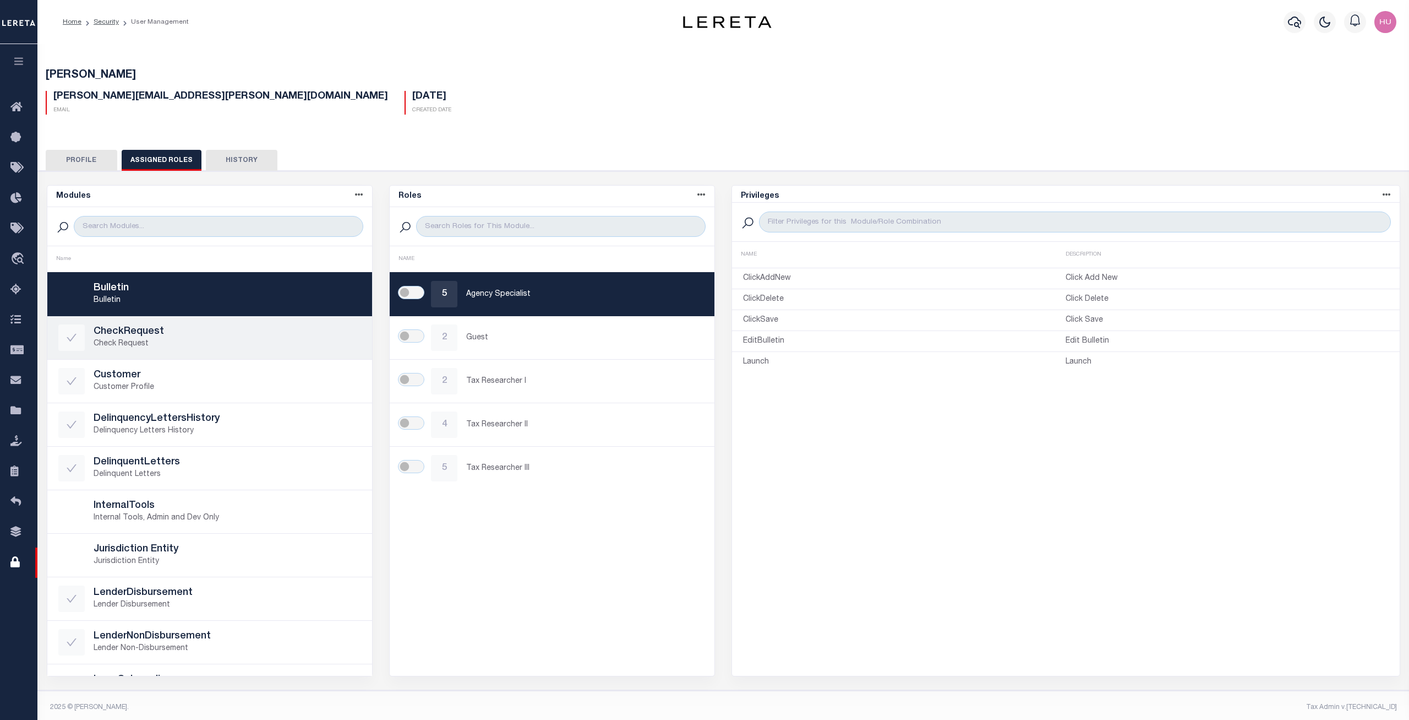
click at [137, 328] on h5 "CheckRequest" at bounding box center [228, 332] width 268 height 12
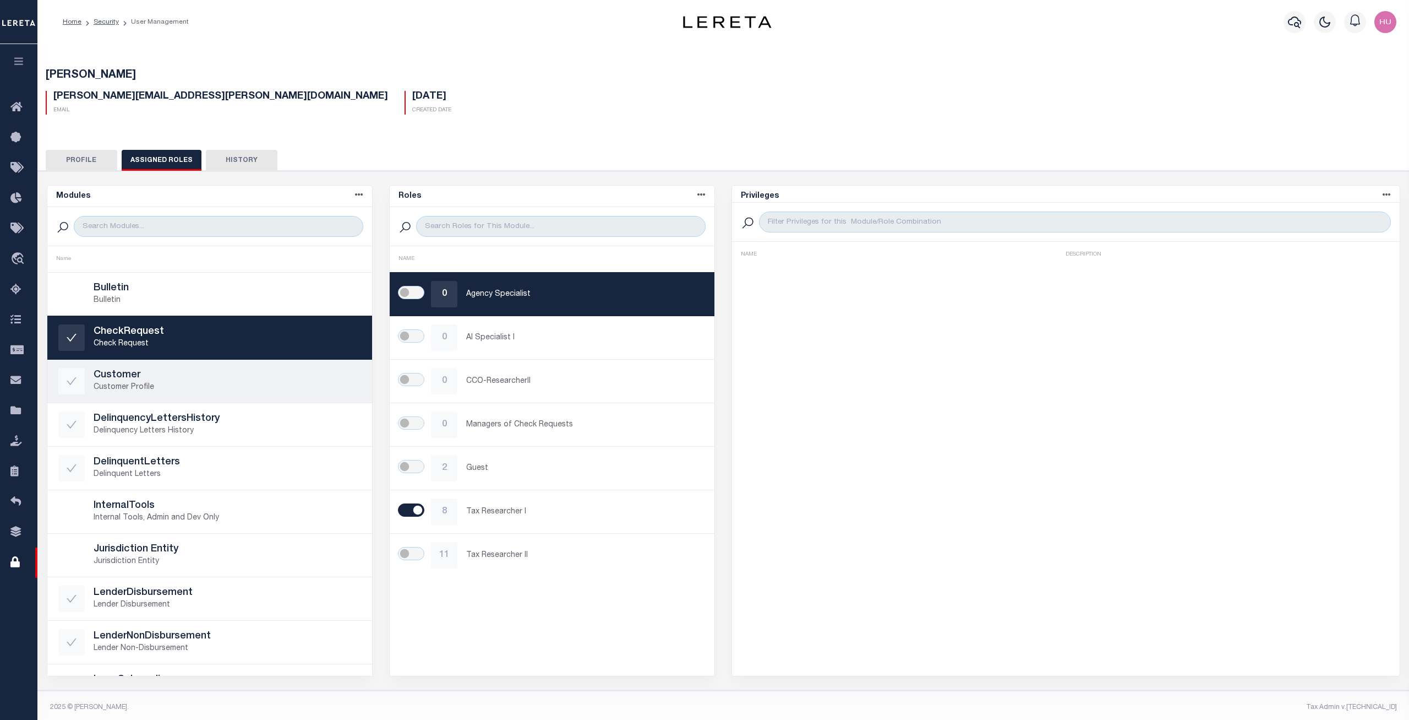
click at [151, 379] on h5 "Customer" at bounding box center [228, 375] width 268 height 12
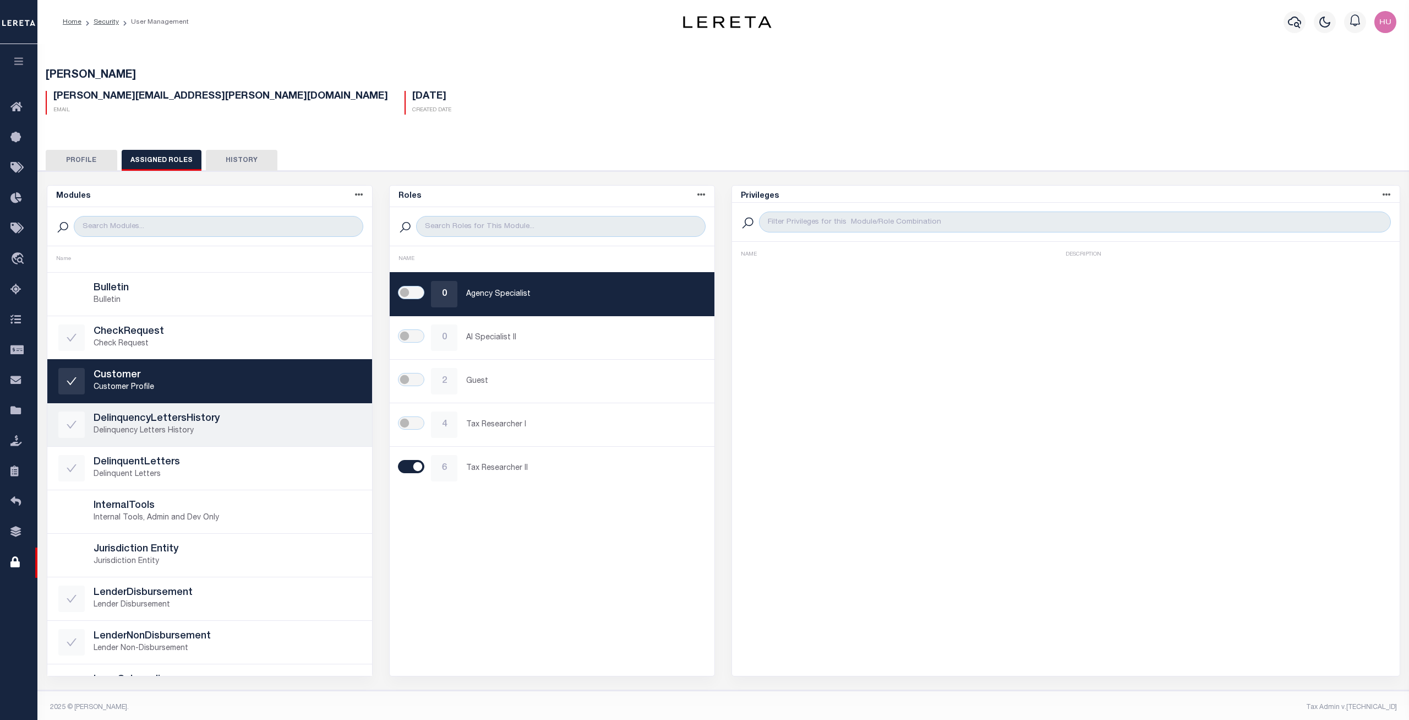
click at [163, 415] on h5 "DelinquencyLettersHistory" at bounding box center [228, 419] width 268 height 12
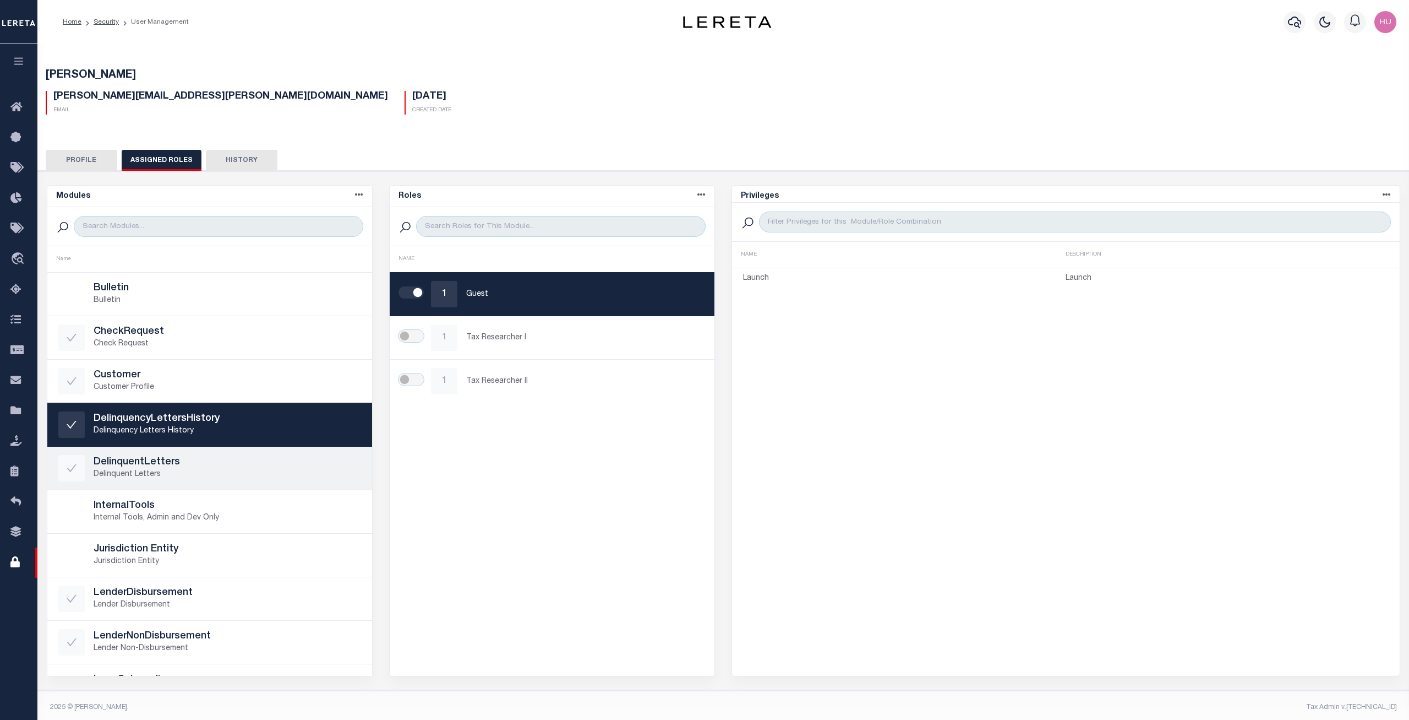
click at [169, 476] on p "Delinquent Letters" at bounding box center [228, 474] width 268 height 12
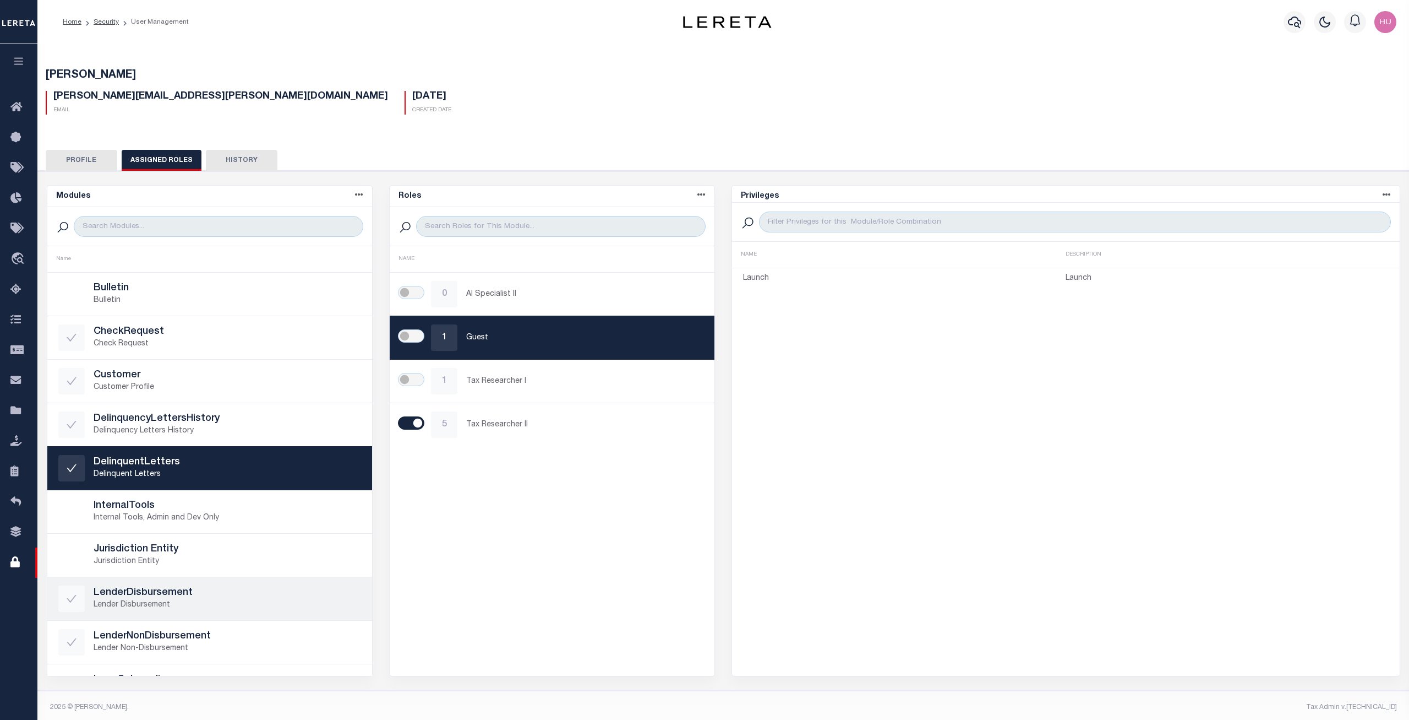
click at [143, 521] on h5 "LenderDisbursement" at bounding box center [228, 593] width 268 height 12
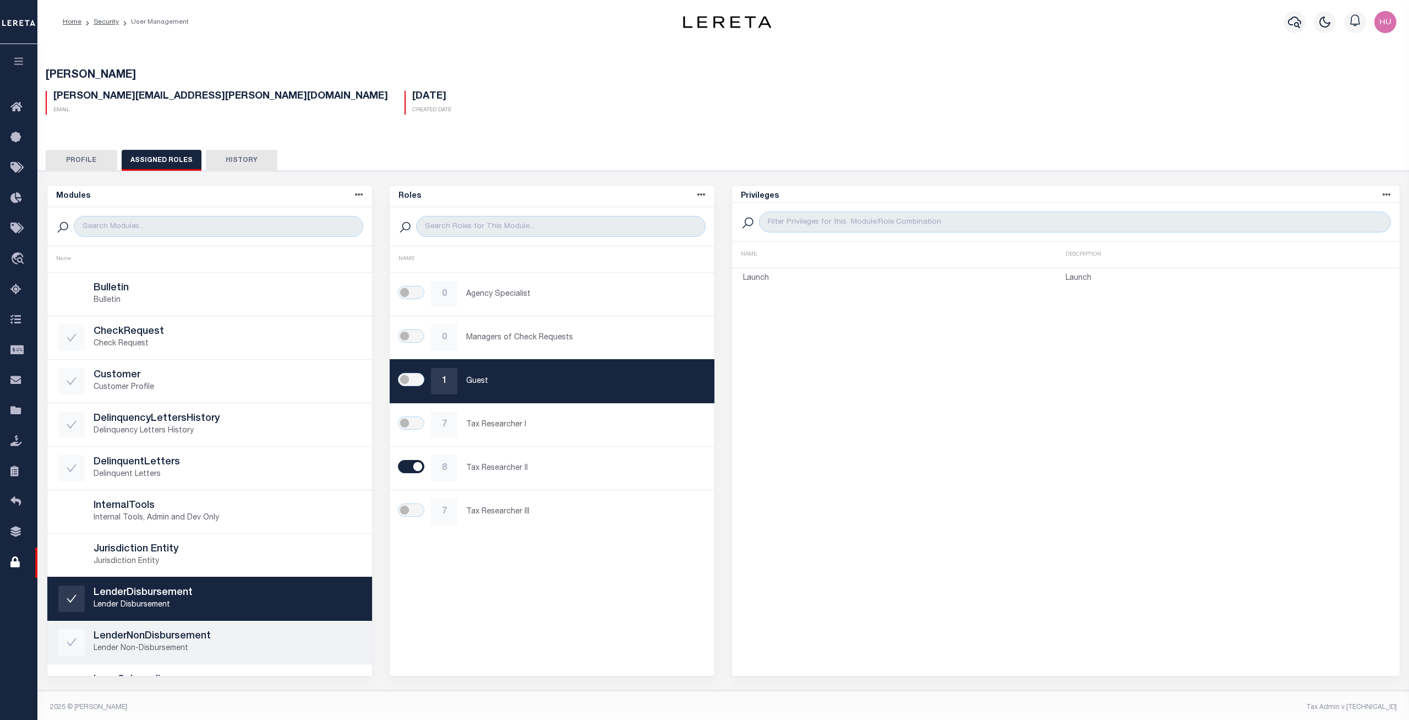
click at [155, 521] on h5 "LenderNonDisbursement" at bounding box center [228, 636] width 268 height 12
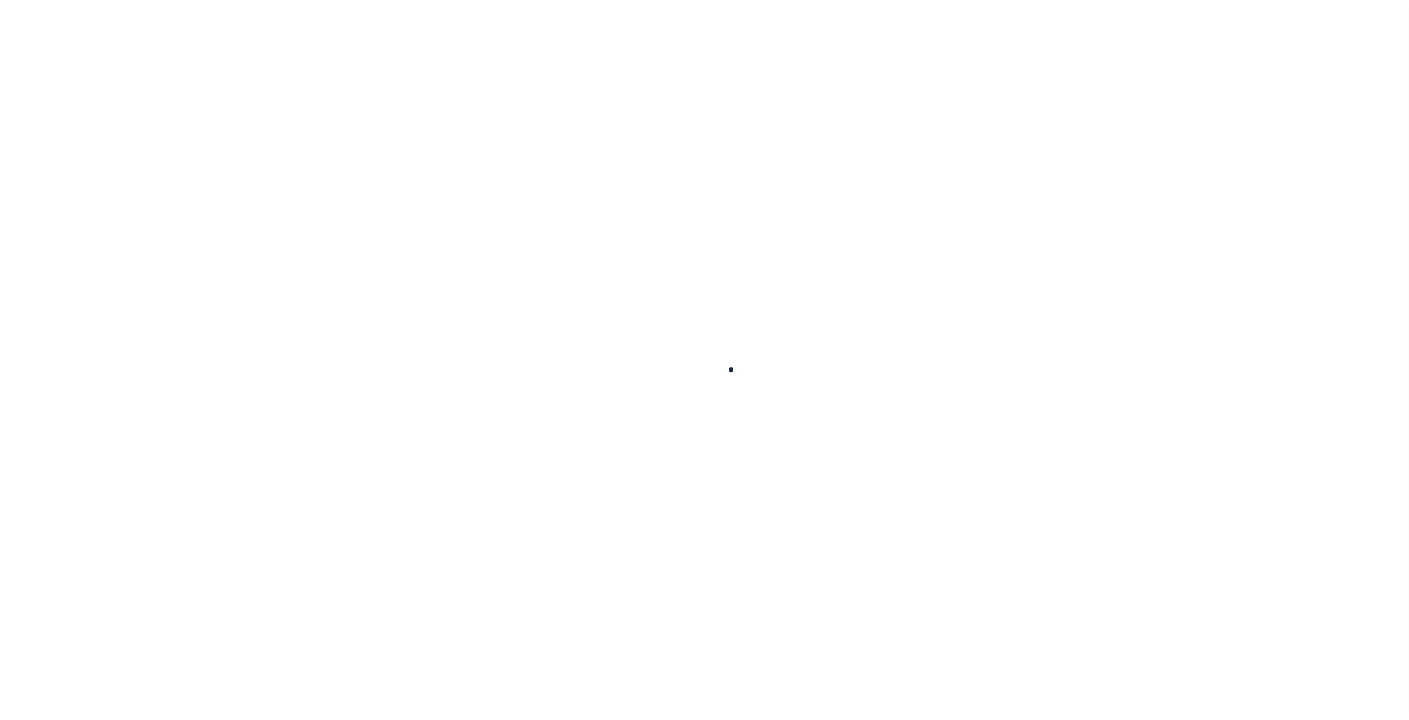
type input "[PERSON_NAME]"
type input "[PERSON_NAME][EMAIL_ADDRESS][PERSON_NAME][DOMAIN_NAME]"
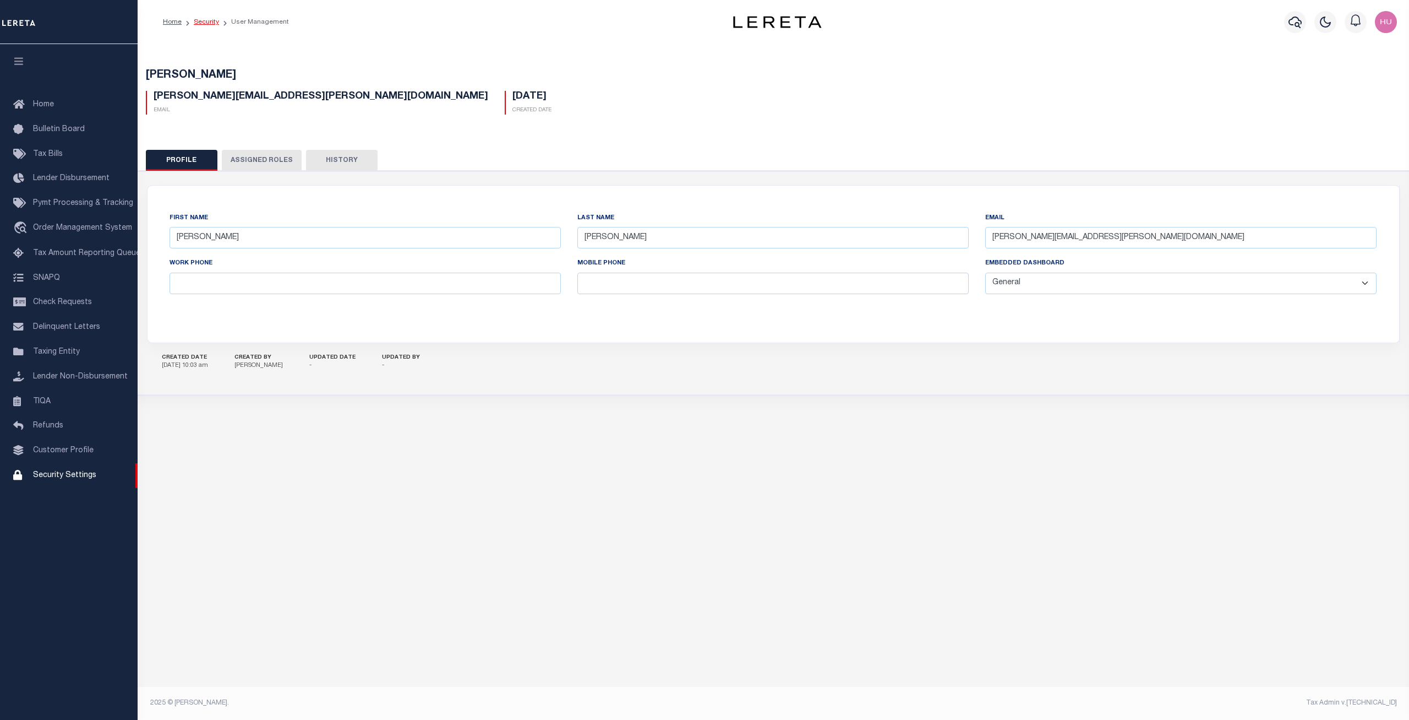
click at [204, 25] on link "Security" at bounding box center [206, 22] width 25 height 7
select select "100"
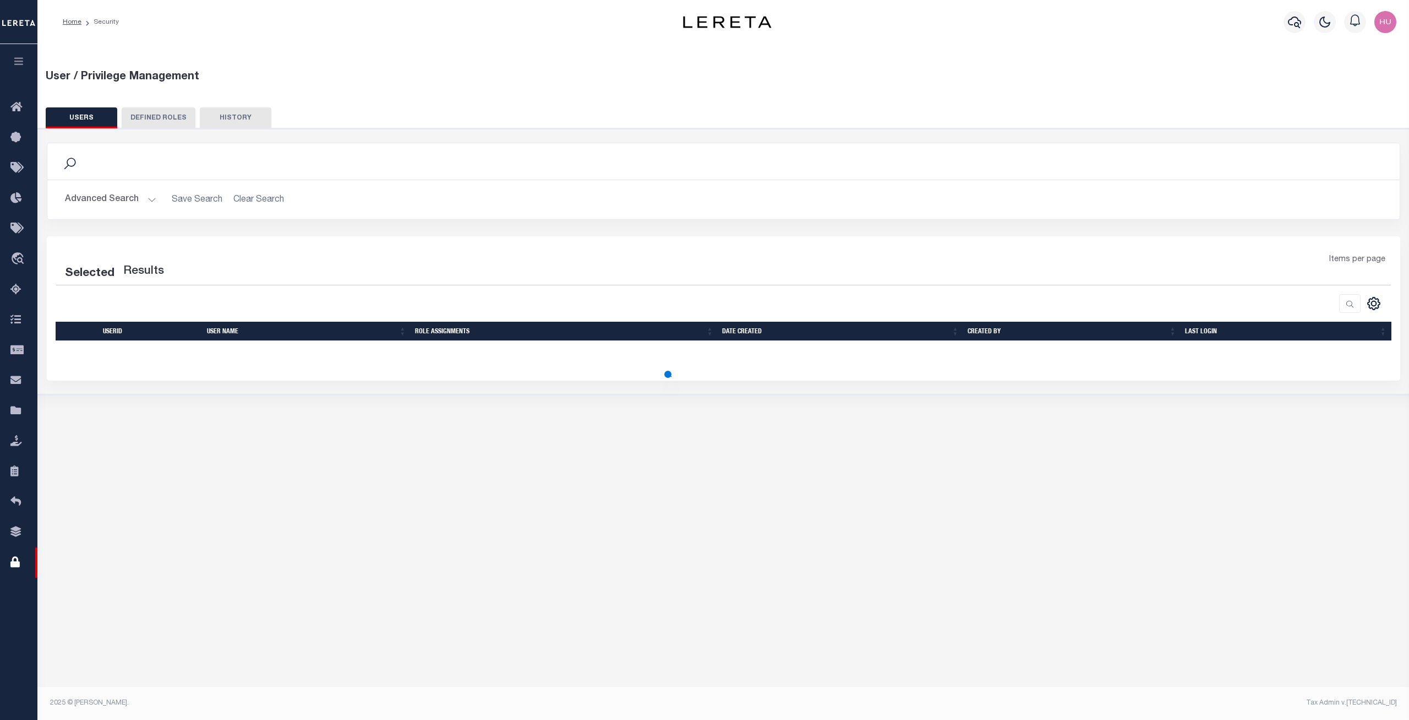
select select "100"
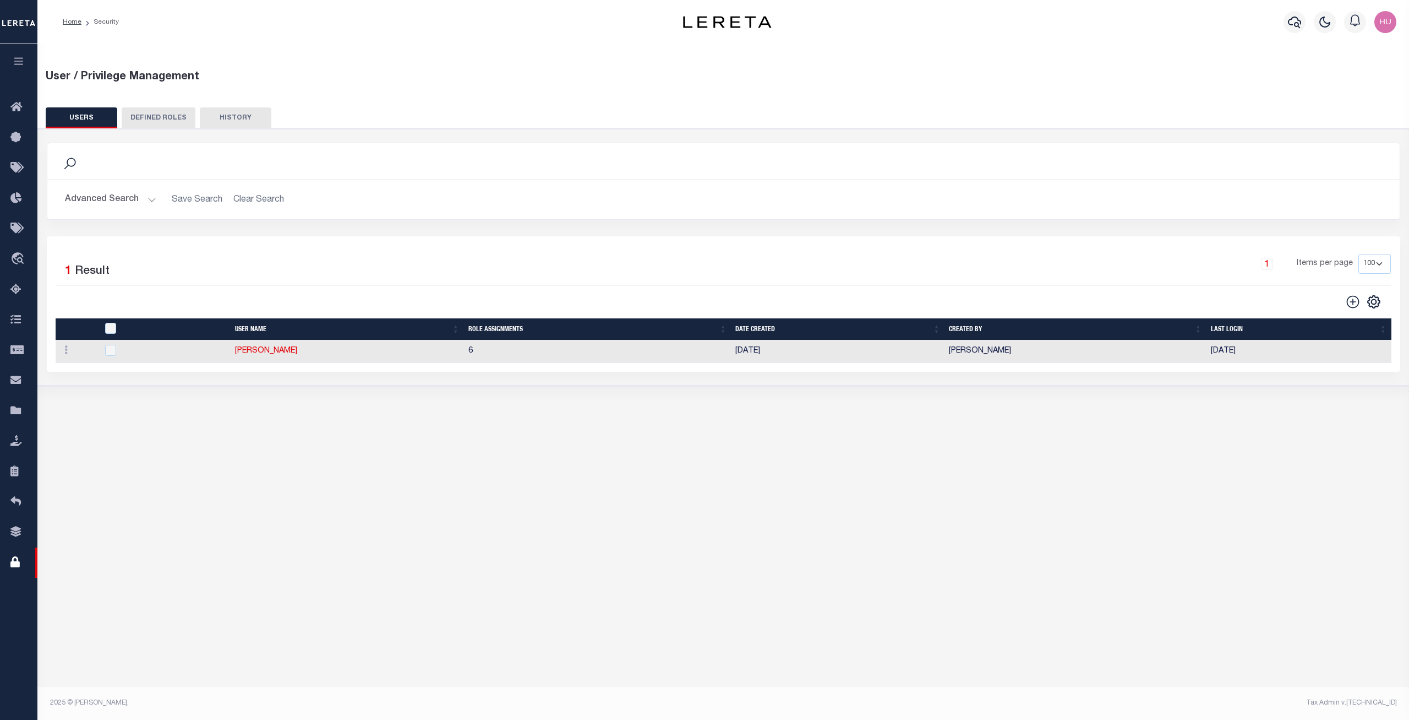
click at [99, 206] on button "Advanced Search" at bounding box center [110, 199] width 91 height 21
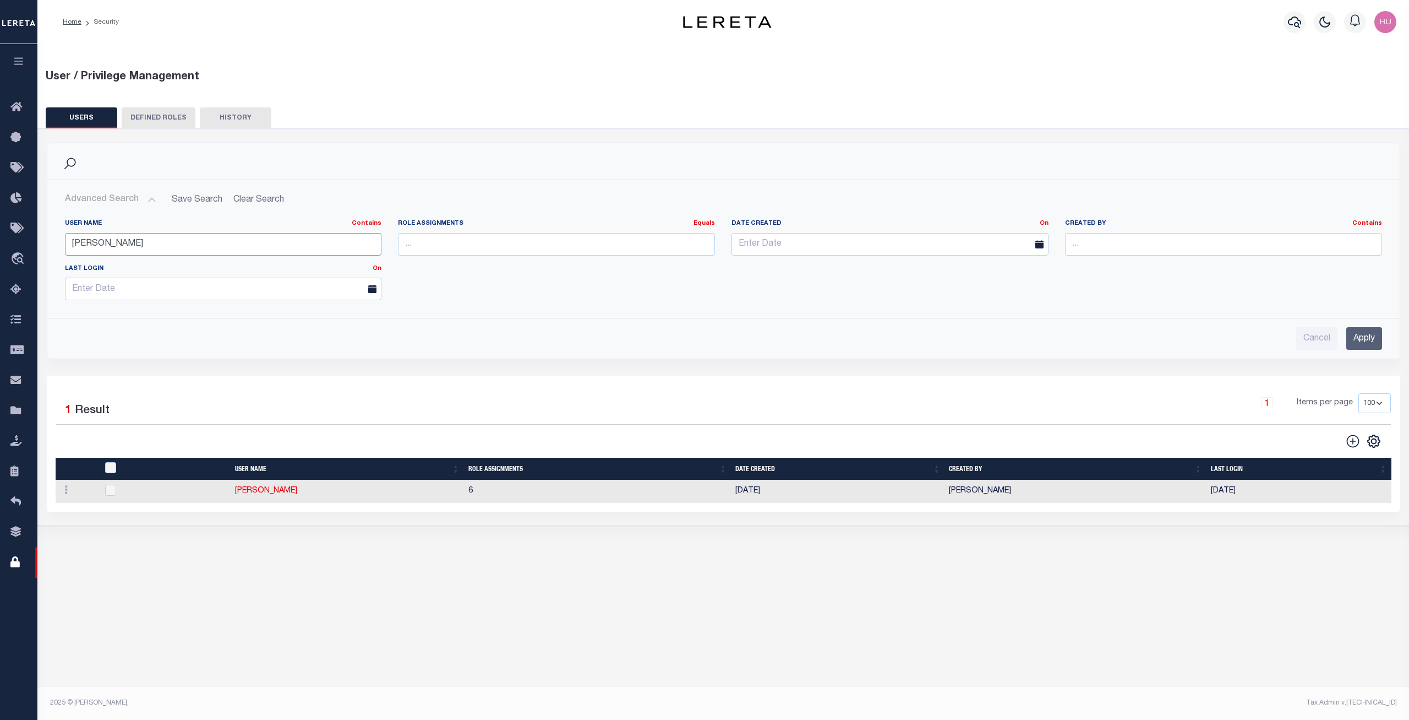
drag, startPoint x: 75, startPoint y: 244, endPoint x: 55, endPoint y: 244, distance: 20.4
click at [55, 244] on div "User Name Contains Contains Is [PERSON_NAME] Role Assignments Equals Equals Is …" at bounding box center [723, 259] width 1351 height 99
click at [79, 247] on input "[PERSON_NAME]" at bounding box center [223, 244] width 317 height 23
type input "[PERSON_NAME]"
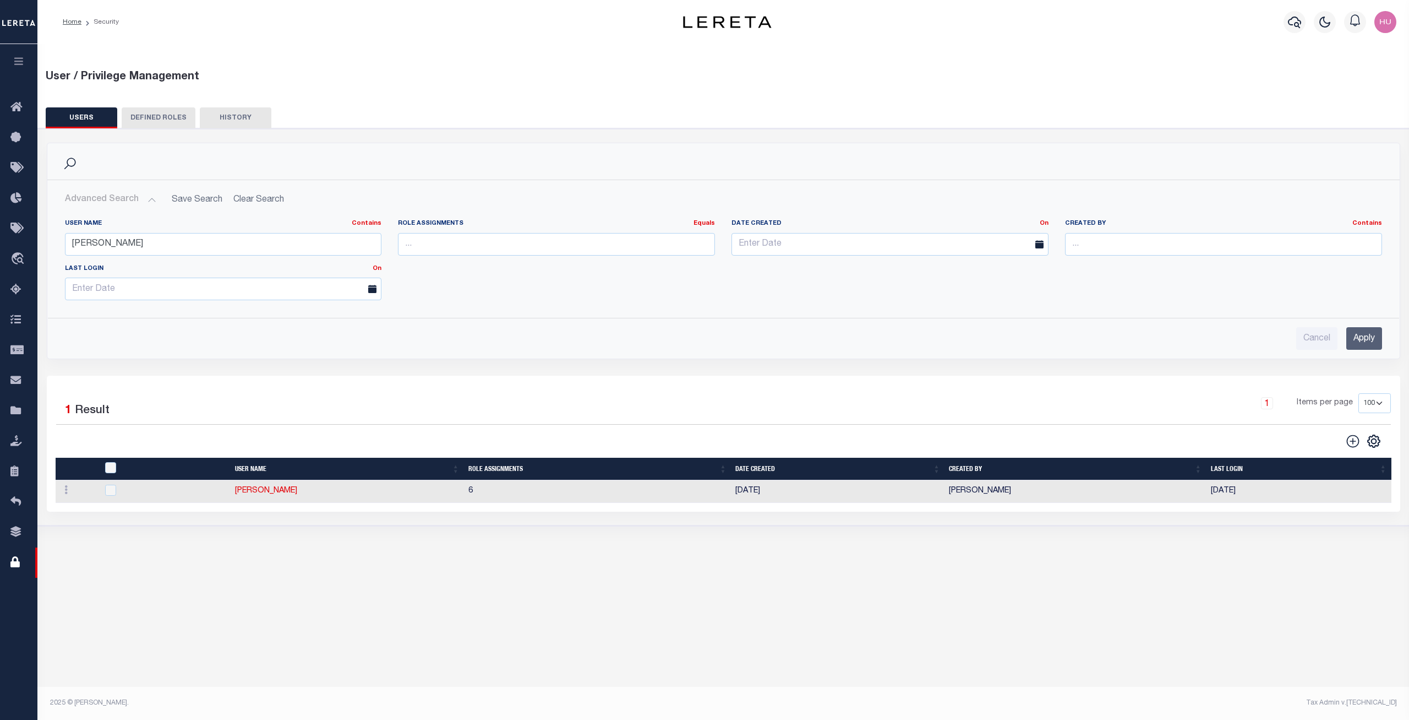
click at [1360, 336] on input "Apply" at bounding box center [1365, 338] width 36 height 23
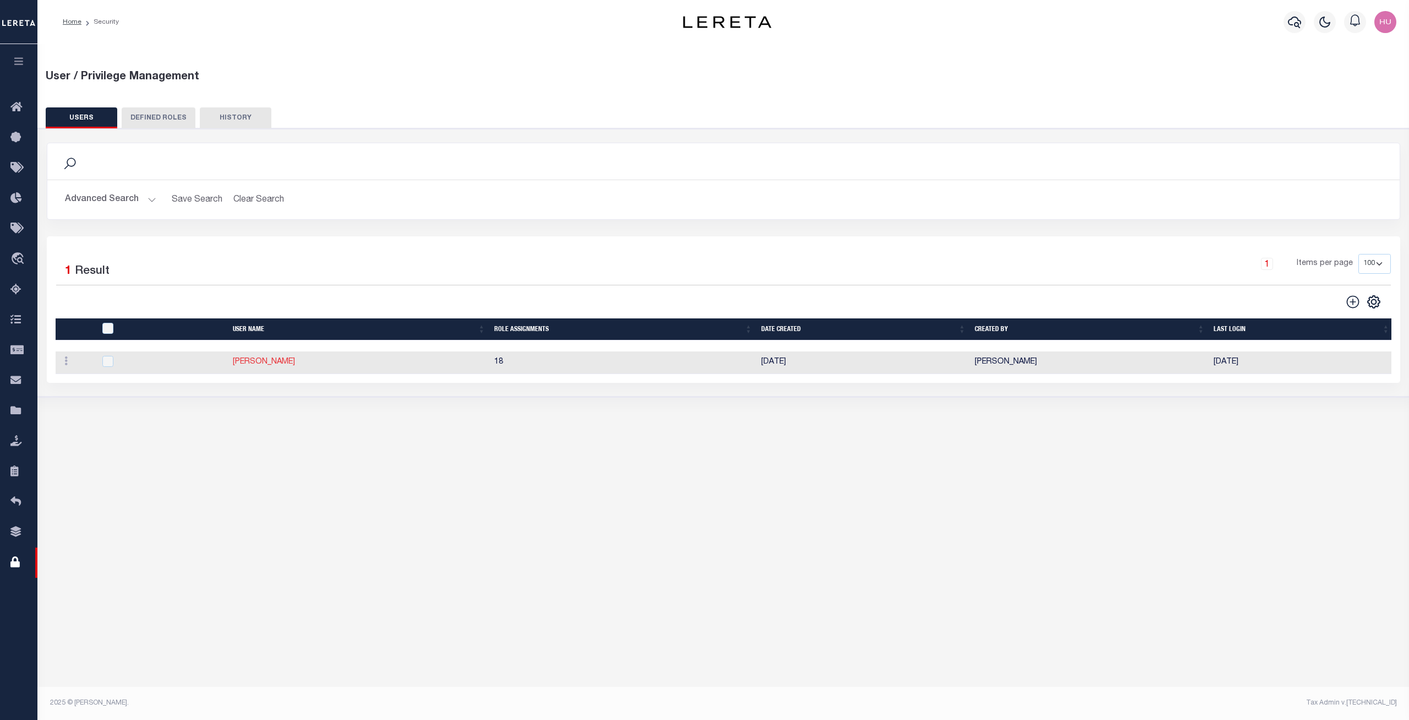
click at [271, 363] on link "[PERSON_NAME]" at bounding box center [264, 362] width 62 height 8
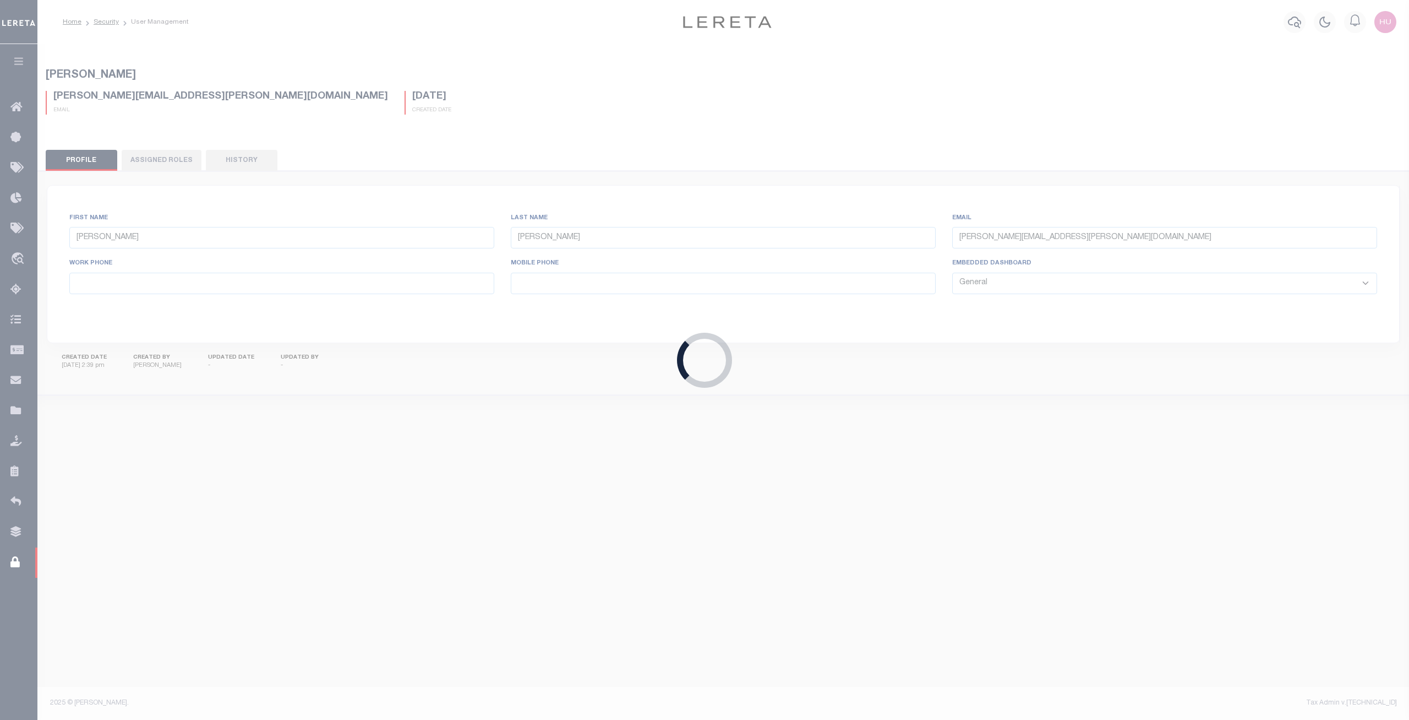
type input "[PERSON_NAME]"
type input "[PERSON_NAME][EMAIL_ADDRESS][PERSON_NAME][DOMAIN_NAME]"
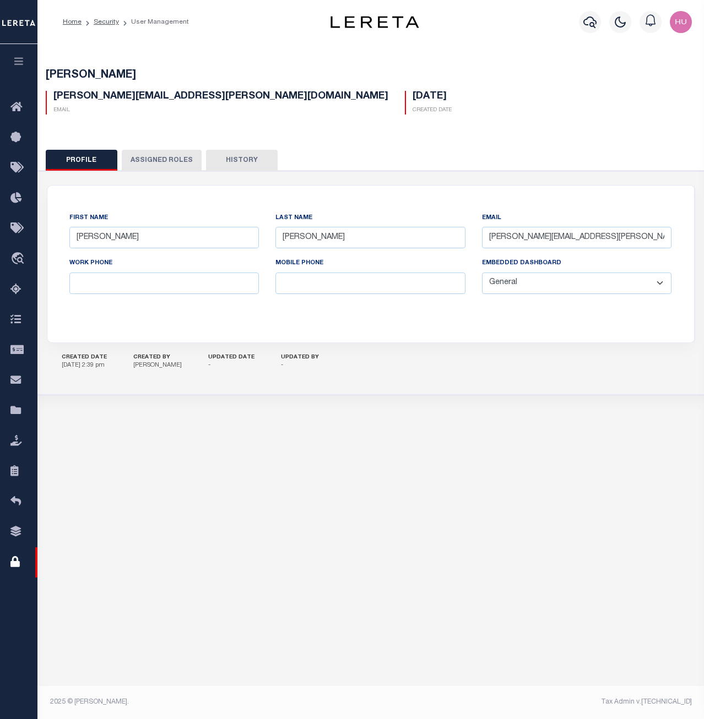
click at [135, 159] on button "Assigned Roles" at bounding box center [162, 160] width 80 height 21
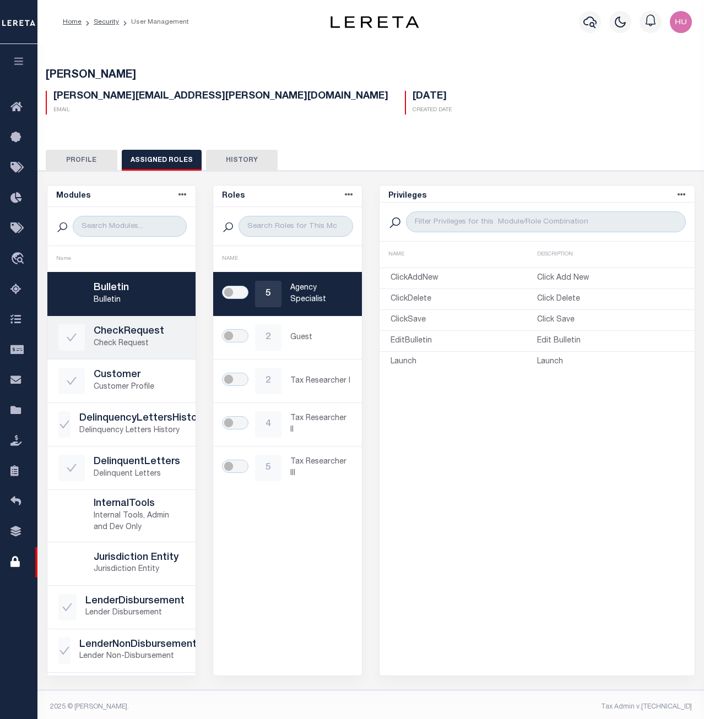
click at [113, 335] on h5 "CheckRequest" at bounding box center [139, 332] width 91 height 12
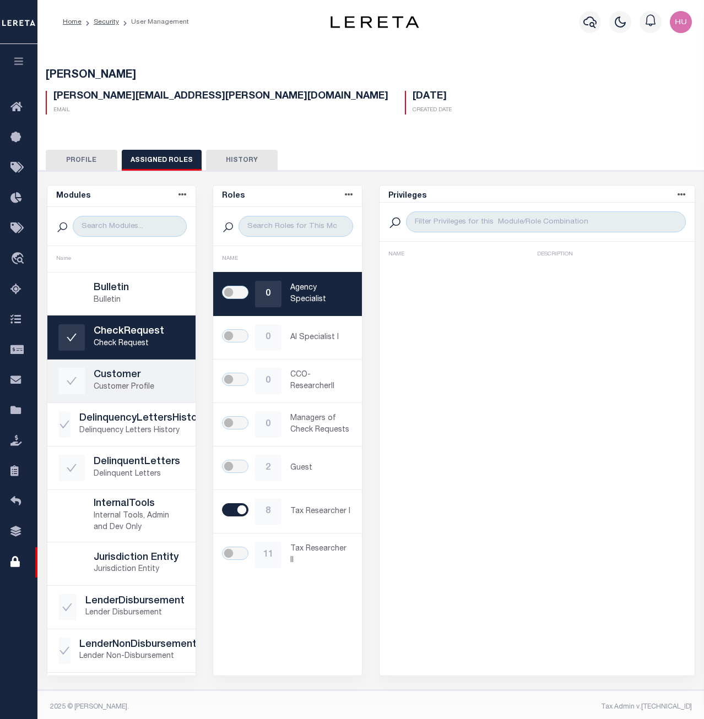
click at [129, 381] on p "Customer Profile" at bounding box center [139, 387] width 91 height 12
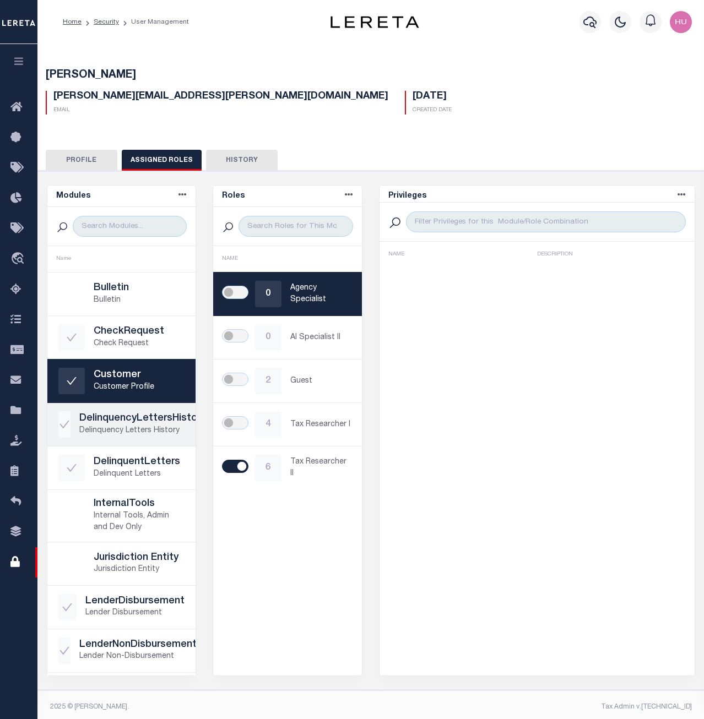
click at [103, 418] on h5 "DelinquencyLettersHistory" at bounding box center [142, 419] width 126 height 12
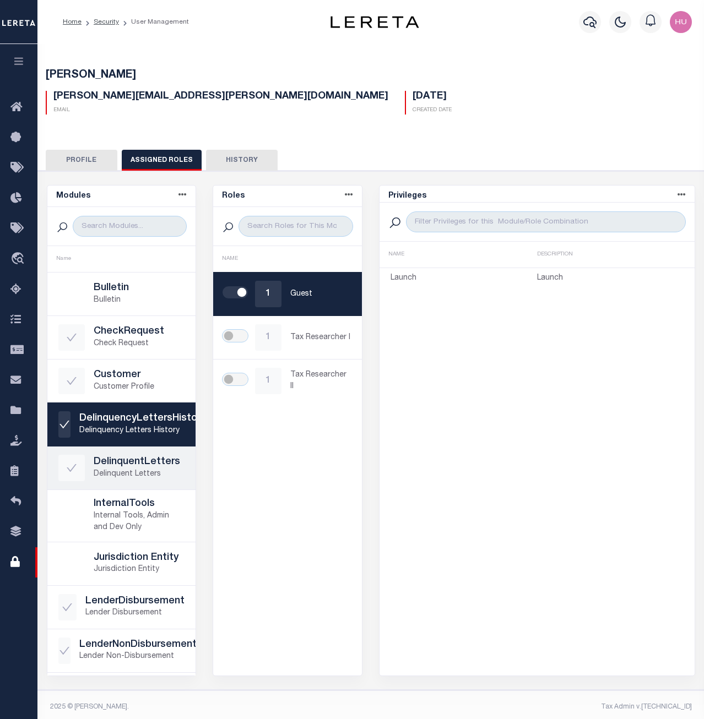
click at [126, 468] on h5 "DelinquentLetters" at bounding box center [139, 462] width 91 height 12
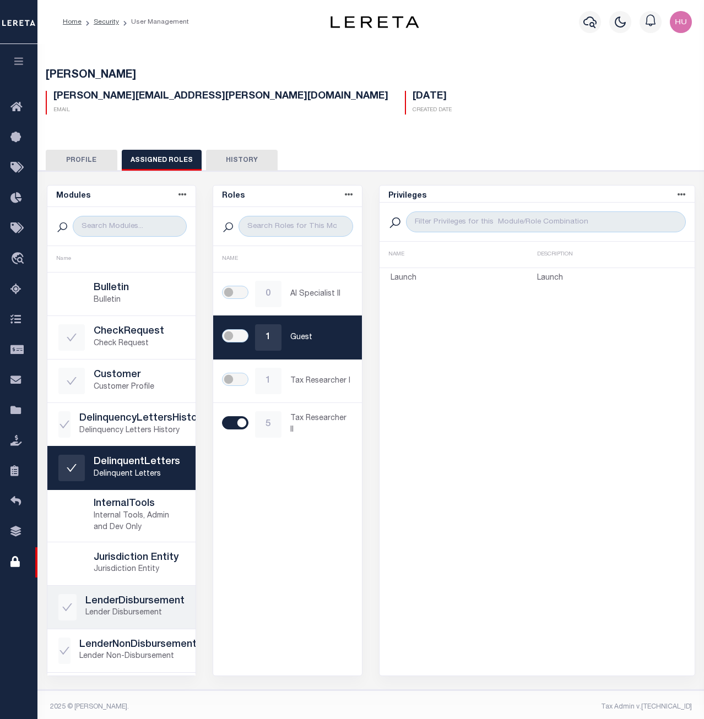
click at [113, 614] on p "Lender Disbursement" at bounding box center [134, 613] width 99 height 12
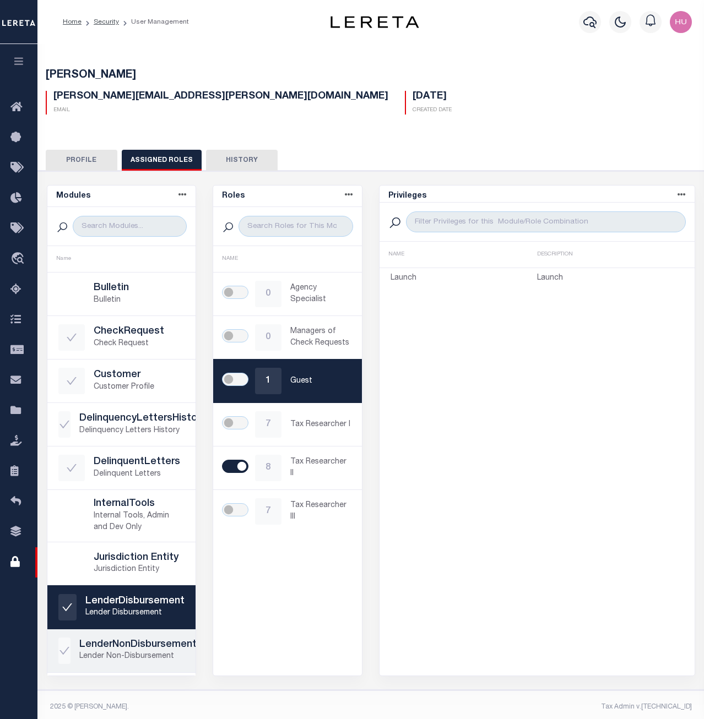
click at [133, 639] on h5 "LenderNonDisbursement" at bounding box center [137, 645] width 117 height 12
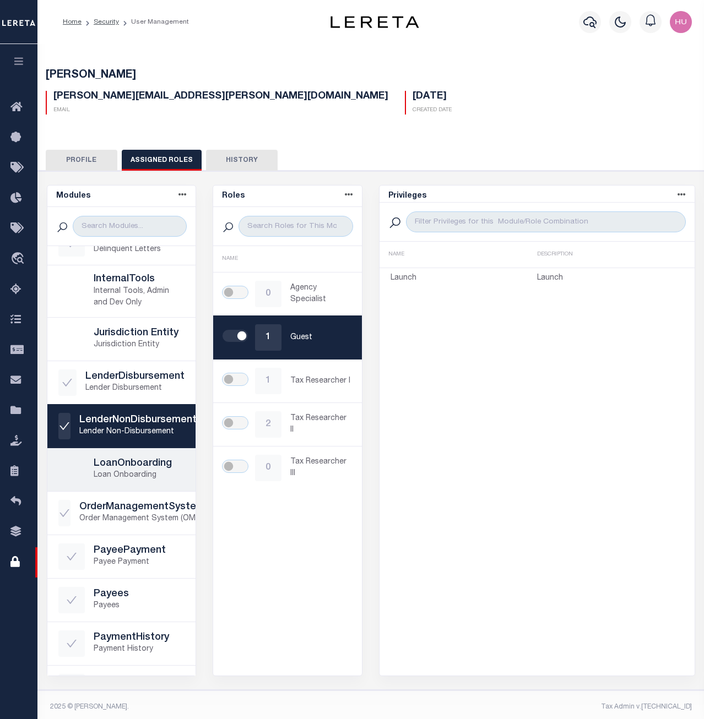
scroll to position [281, 0]
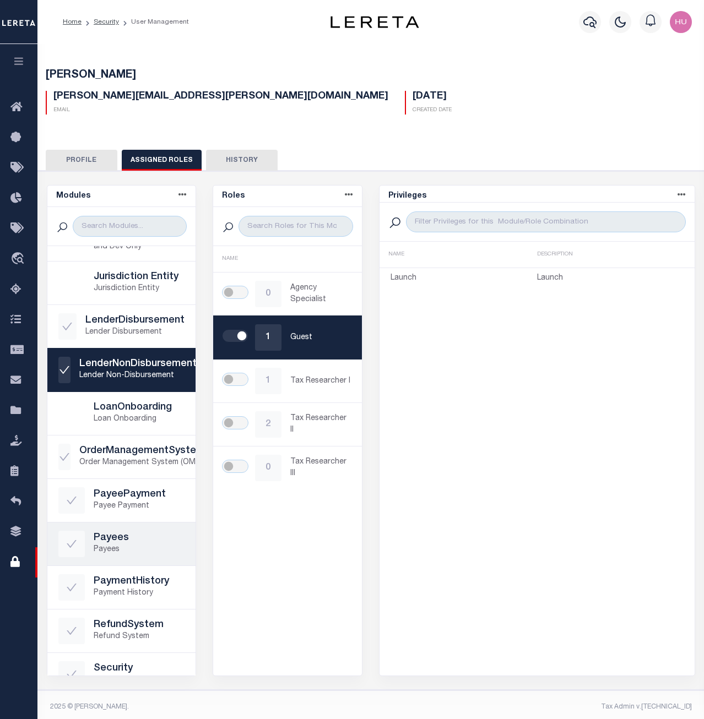
click at [122, 538] on h5 "Payees" at bounding box center [139, 538] width 91 height 12
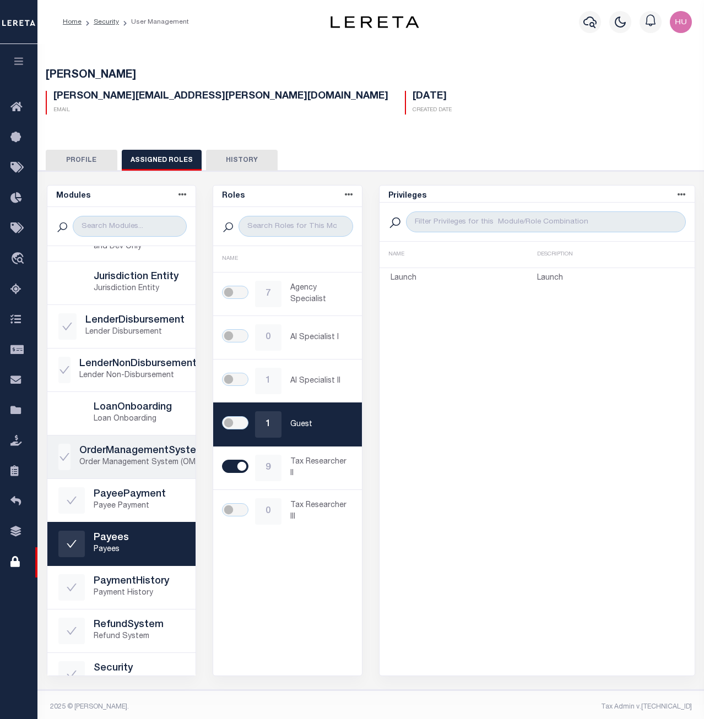
click at [107, 467] on p "Order Management System (OMS)" at bounding box center [142, 463] width 126 height 12
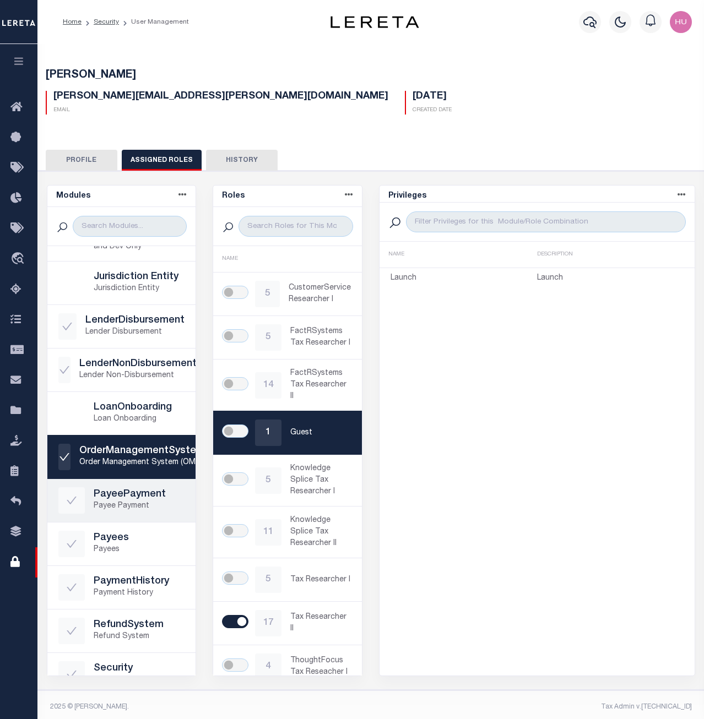
click at [145, 493] on h5 "PayeePayment" at bounding box center [139, 495] width 91 height 12
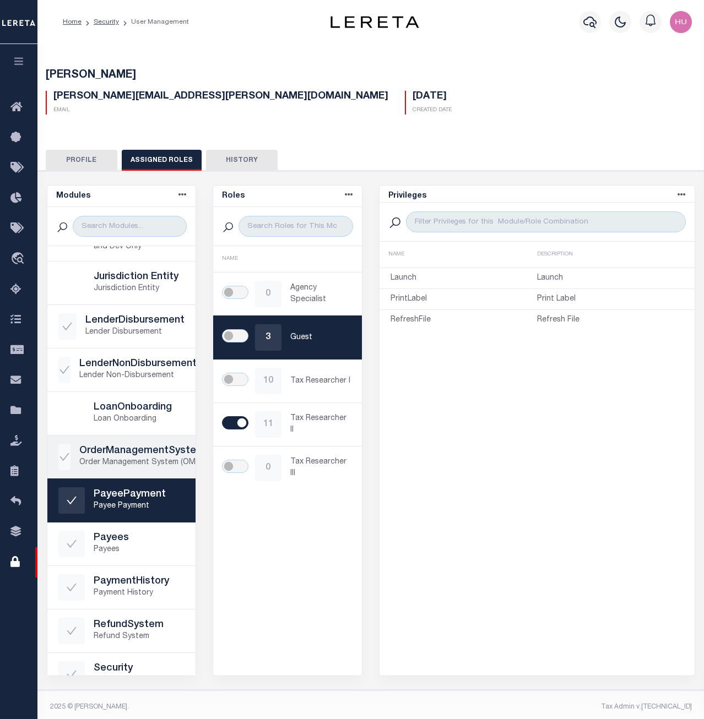
click at [112, 456] on h5 "OrderManagementSystem" at bounding box center [142, 451] width 126 height 12
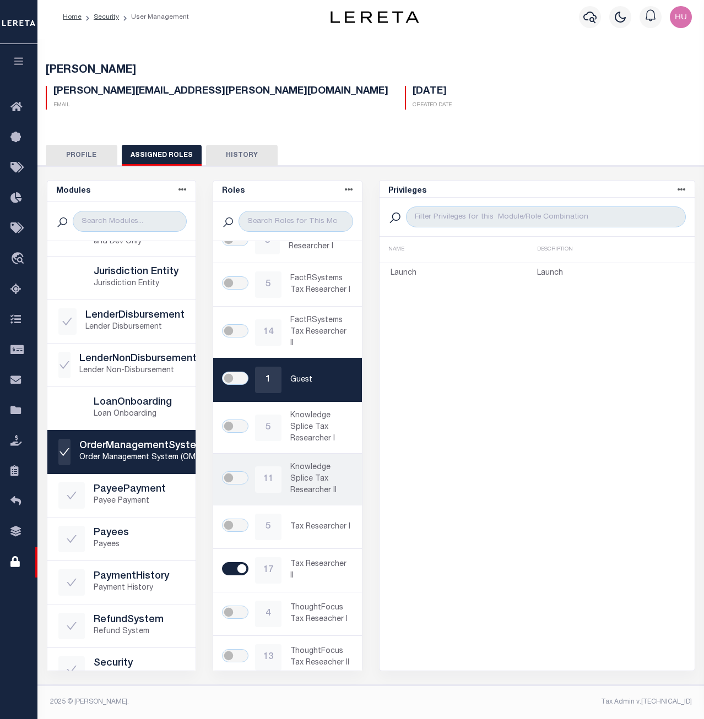
scroll to position [48, 0]
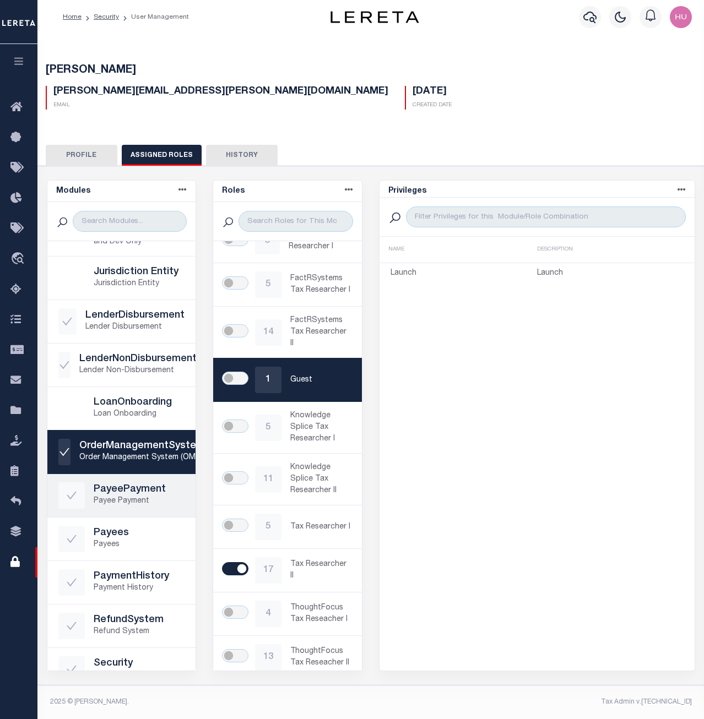
click at [123, 500] on p "Payee Payment" at bounding box center [139, 501] width 91 height 12
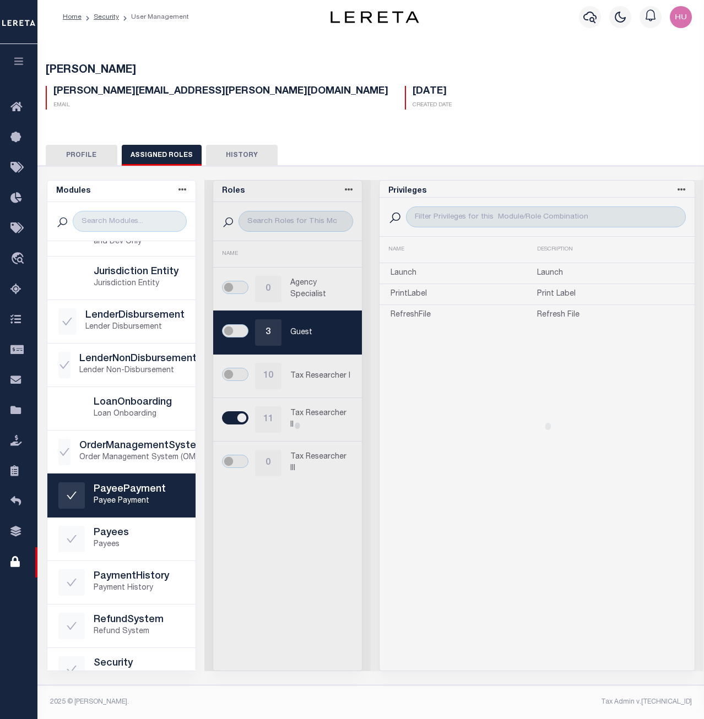
scroll to position [0, 0]
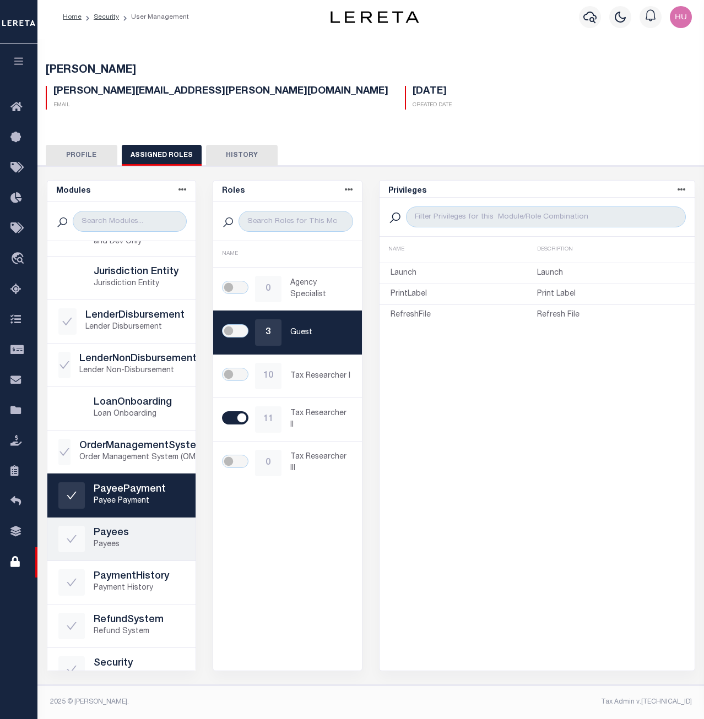
click at [120, 530] on h5 "Payees" at bounding box center [139, 533] width 91 height 12
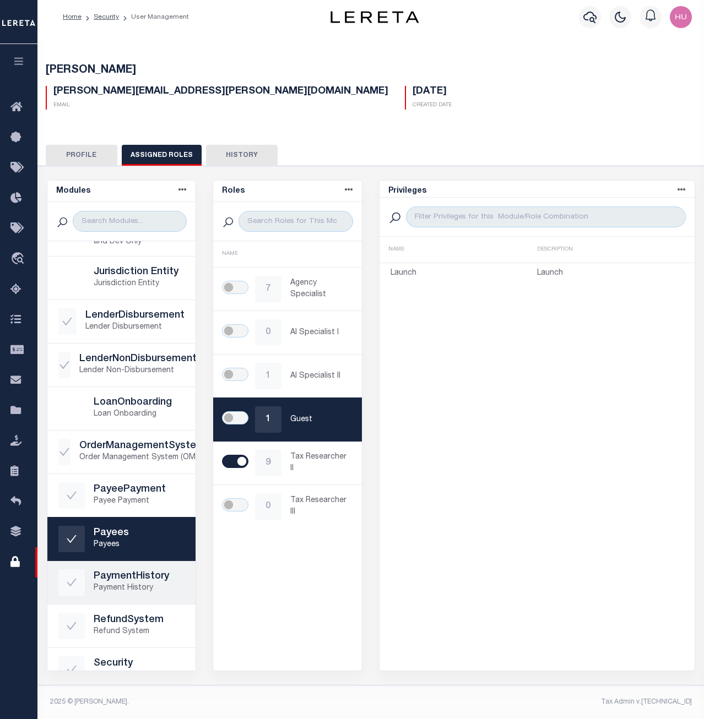
click at [105, 588] on p "Payment History" at bounding box center [139, 588] width 91 height 12
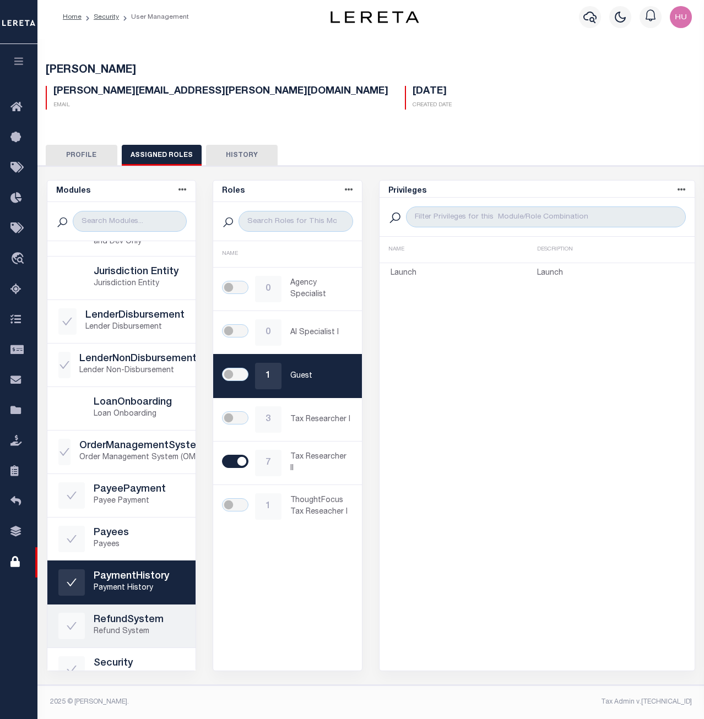
click at [119, 623] on h5 "RefundSystem" at bounding box center [139, 620] width 91 height 12
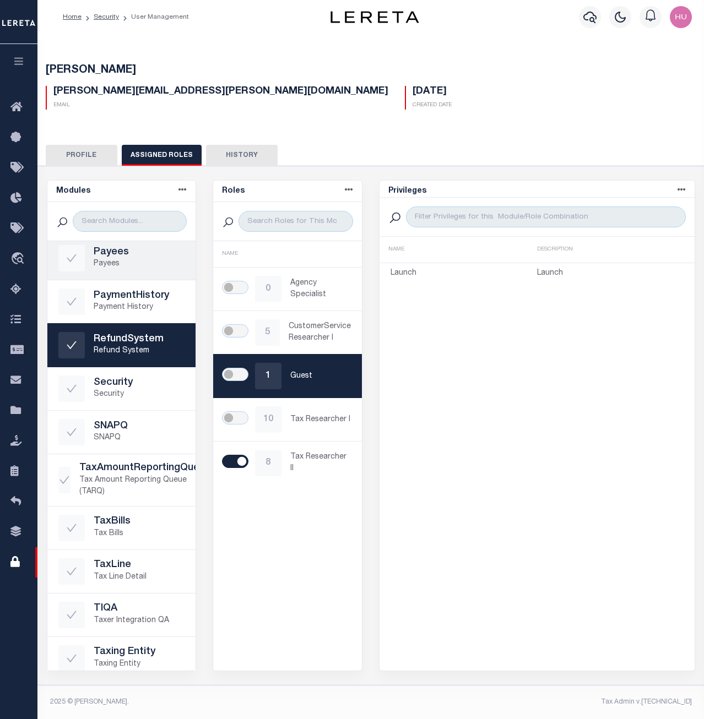
scroll to position [571, 0]
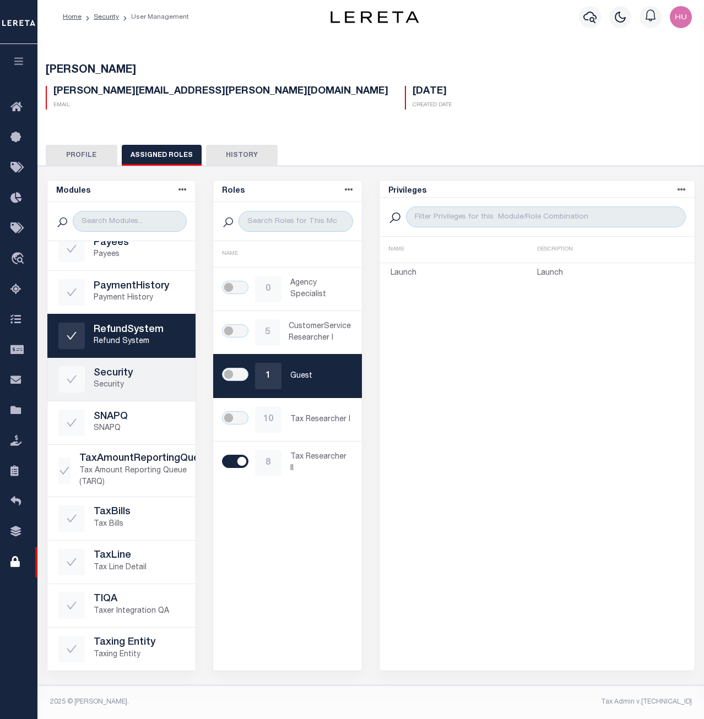
click at [116, 381] on p "Security" at bounding box center [139, 385] width 91 height 12
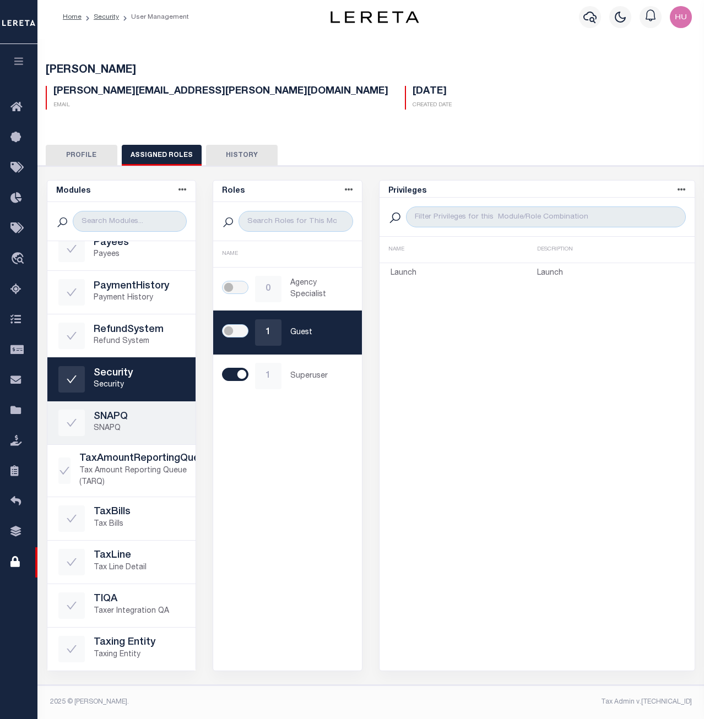
click at [109, 419] on h5 "SNAPQ" at bounding box center [139, 417] width 91 height 12
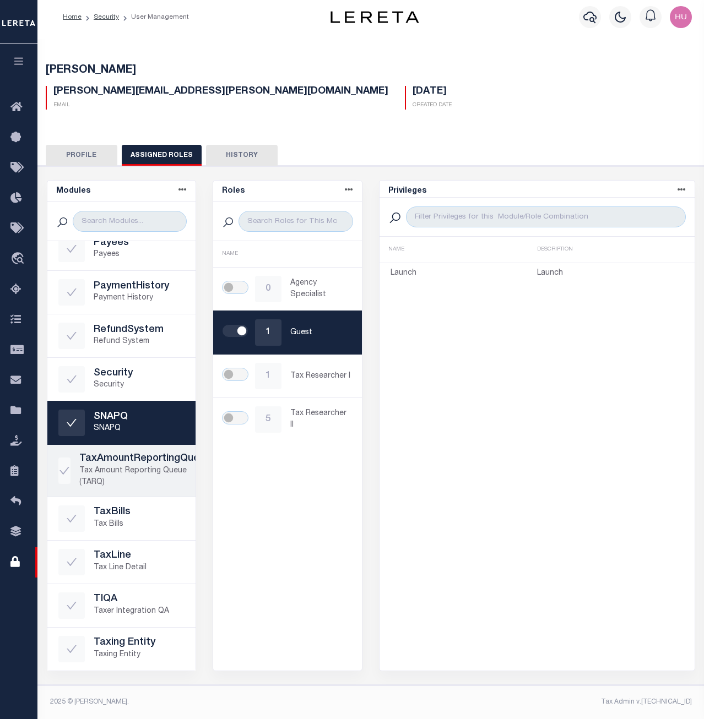
click at [127, 466] on p "Tax Amount Reporting Queue (TARQ)" at bounding box center [145, 476] width 132 height 23
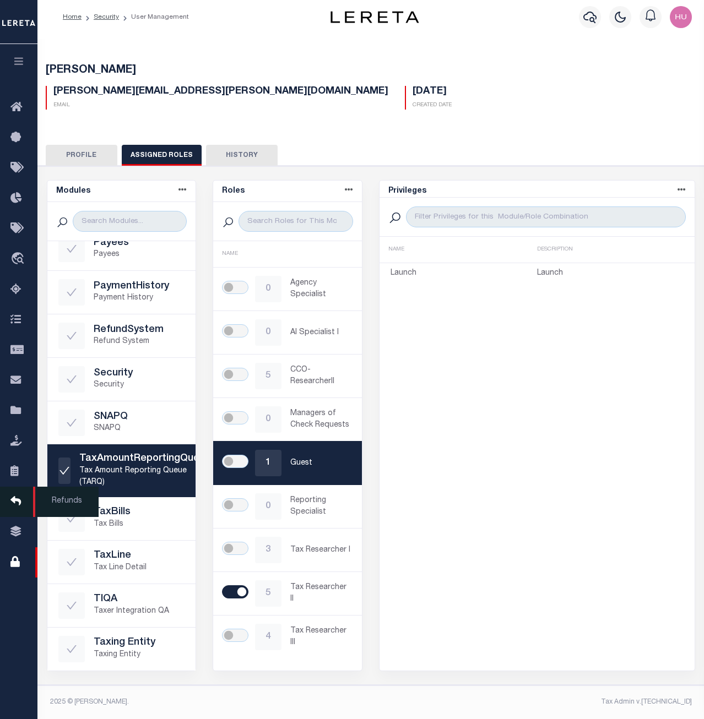
click at [95, 517] on span "Refunds" at bounding box center [66, 502] width 66 height 30
